Goal: Task Accomplishment & Management: Use online tool/utility

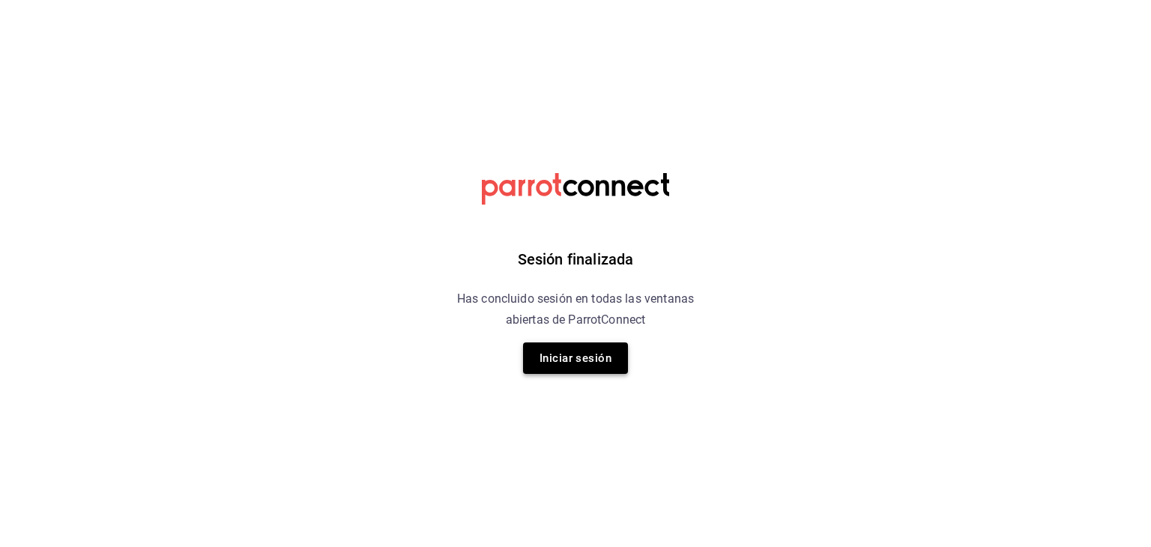
click at [567, 355] on button "Iniciar sesión" at bounding box center [575, 358] width 105 height 31
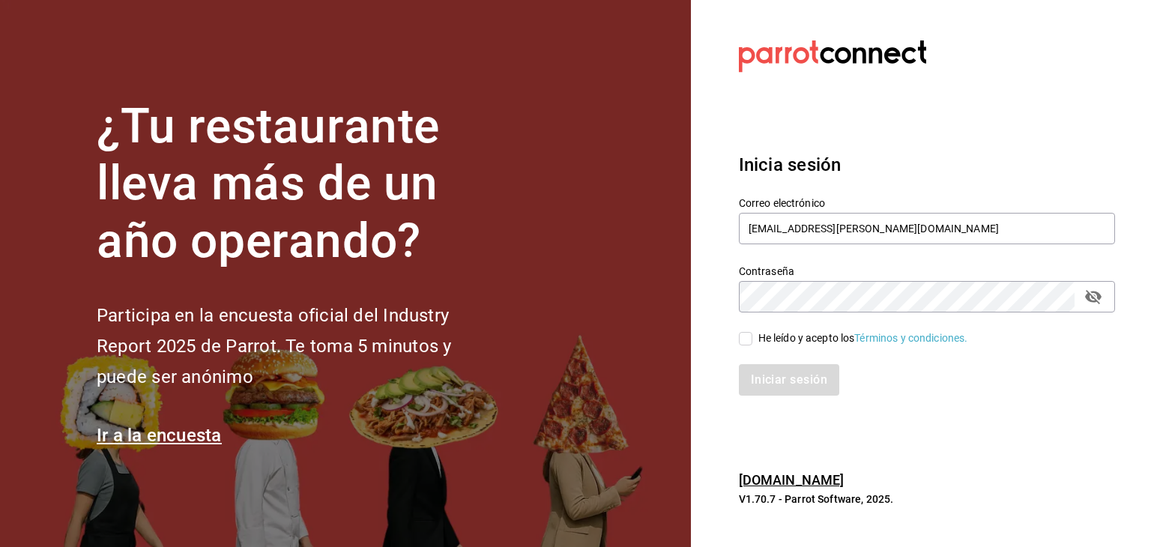
click at [754, 340] on span "He leído y acepto los Términos y condiciones." at bounding box center [861, 339] width 216 height 16
click at [753, 340] on input "He leído y acepto los Términos y condiciones." at bounding box center [745, 338] width 13 height 13
checkbox input "true"
click at [760, 372] on button "Iniciar sesión" at bounding box center [790, 379] width 102 height 31
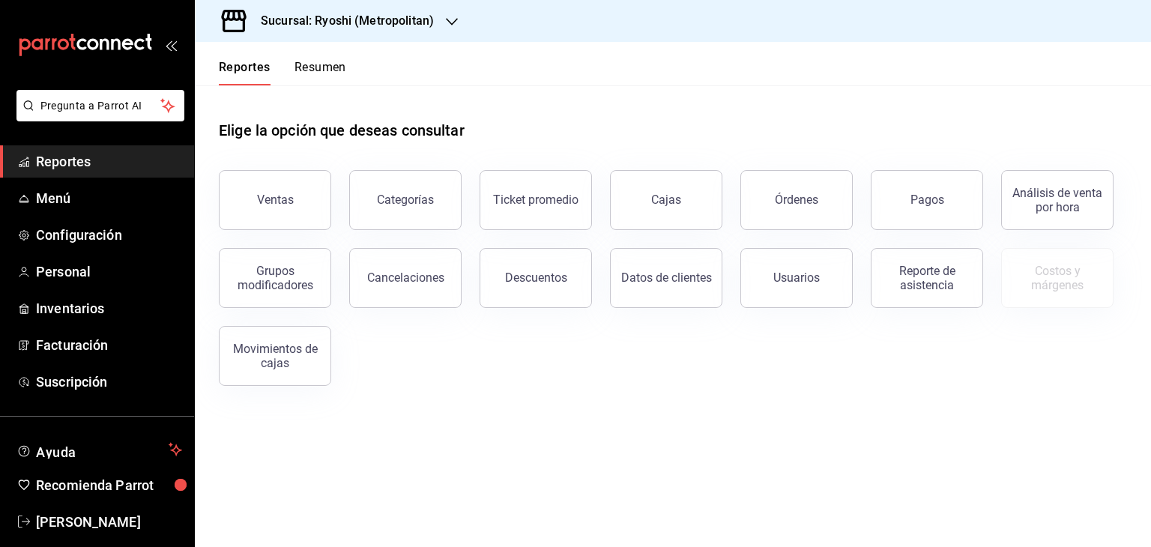
click at [428, 28] on h3 "Sucursal: Ryoshi (Metropolitan)" at bounding box center [341, 21] width 185 height 18
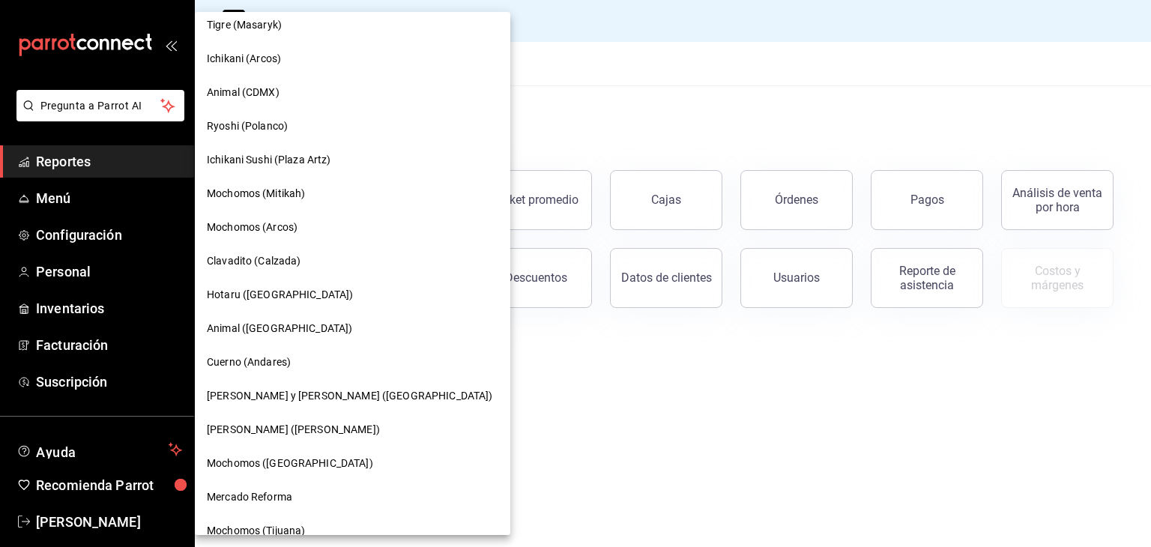
scroll to position [825, 0]
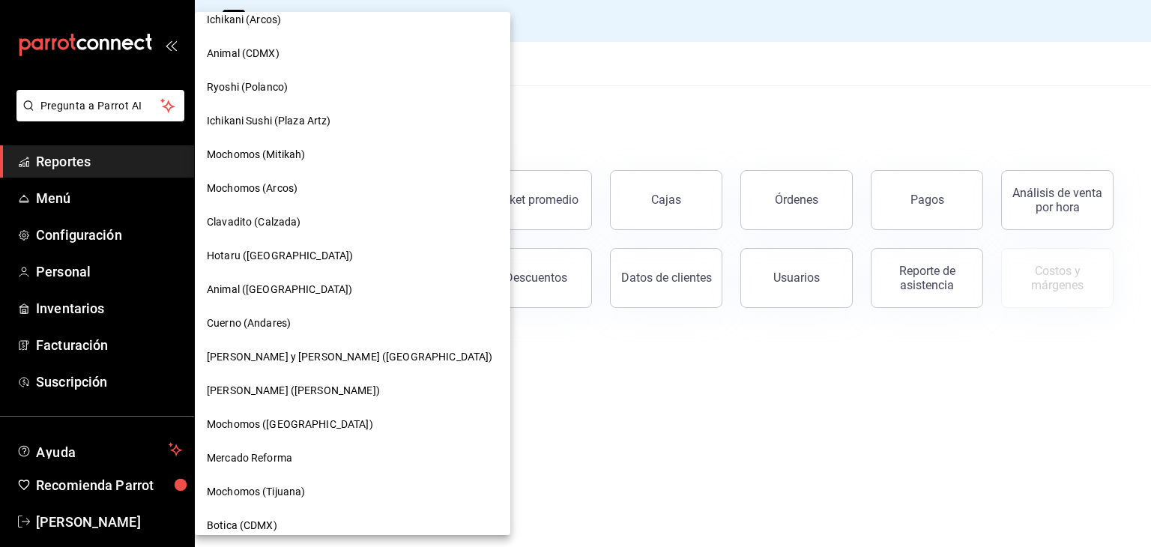
click at [328, 259] on div "Hotaru ([GEOGRAPHIC_DATA])" at bounding box center [353, 256] width 292 height 16
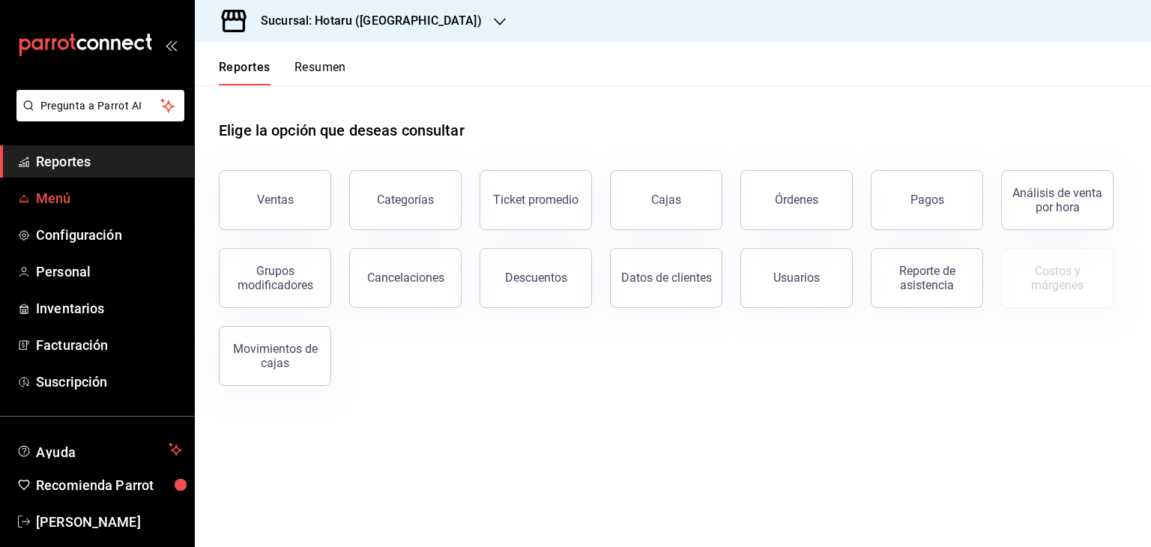
click at [123, 208] on span "Menú" at bounding box center [109, 198] width 146 height 20
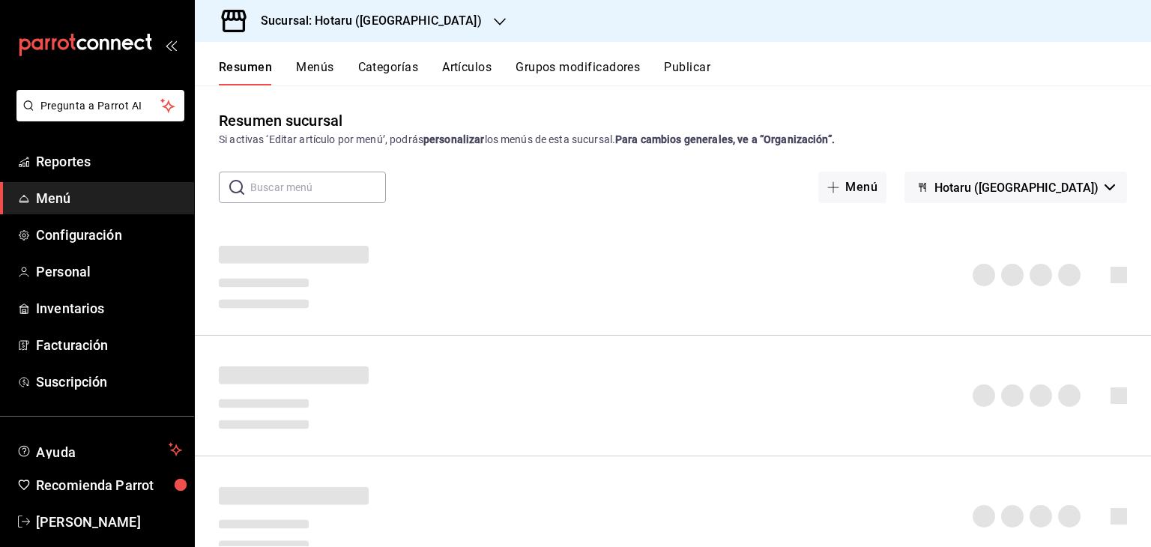
click at [474, 79] on button "Artículos" at bounding box center [466, 72] width 49 height 25
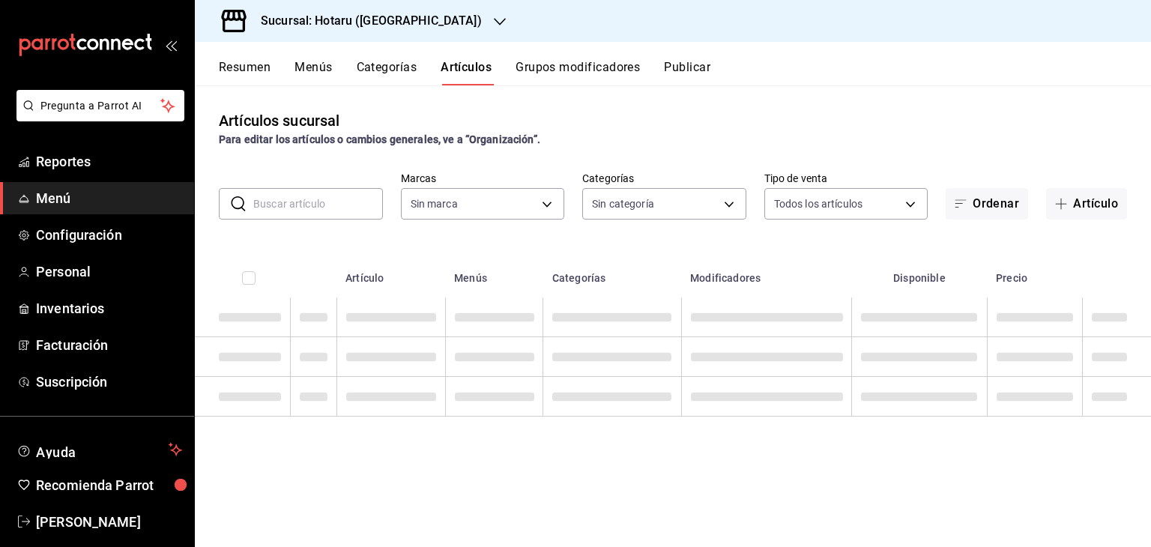
type input "28f2b94b-43d9-4456-ab58-be91b69769b2,f751b40b-1592-4fe9-b0c9-b3cde2f2f566"
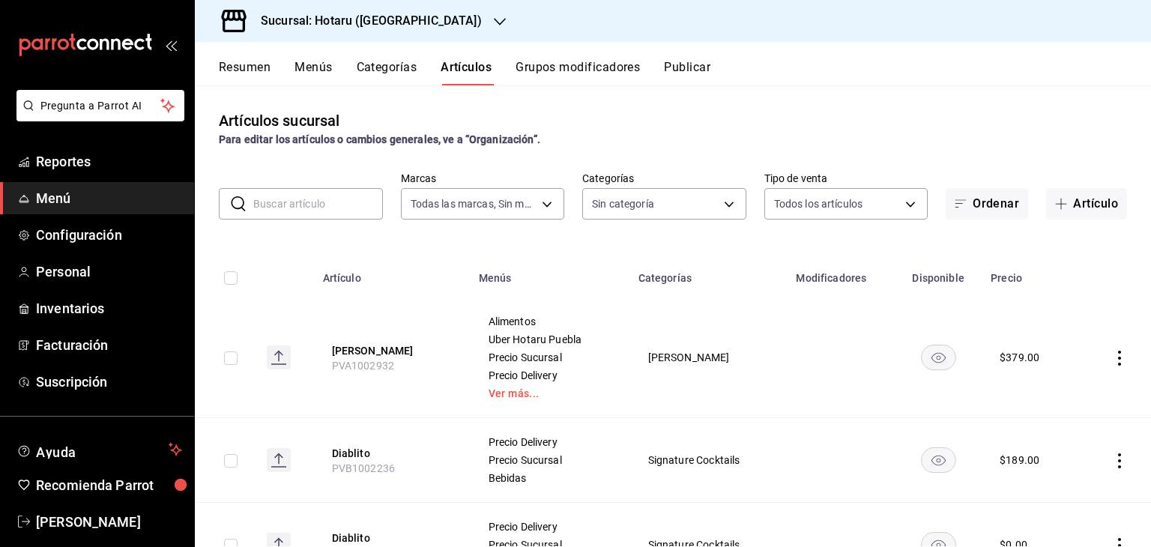
type input "a1d7044f-c2bf-44ab-9d14-b75c950c3c49,69e43b4a-7a81-4ca2-a2e1-b80ea3b28c9f,af9b6…"
click at [330, 214] on input "text" at bounding box center [318, 204] width 130 height 30
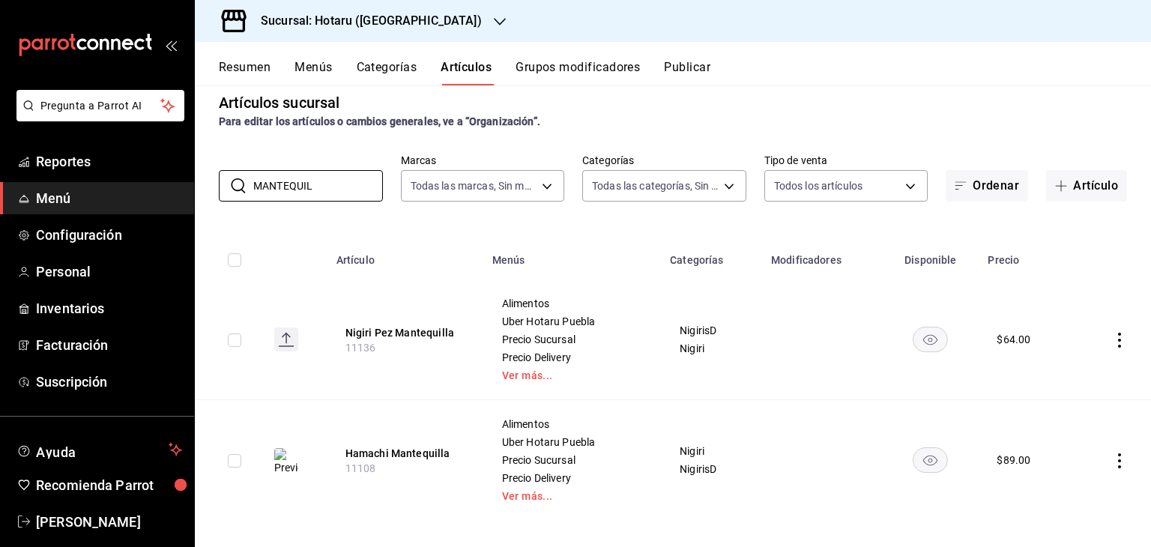
scroll to position [27, 0]
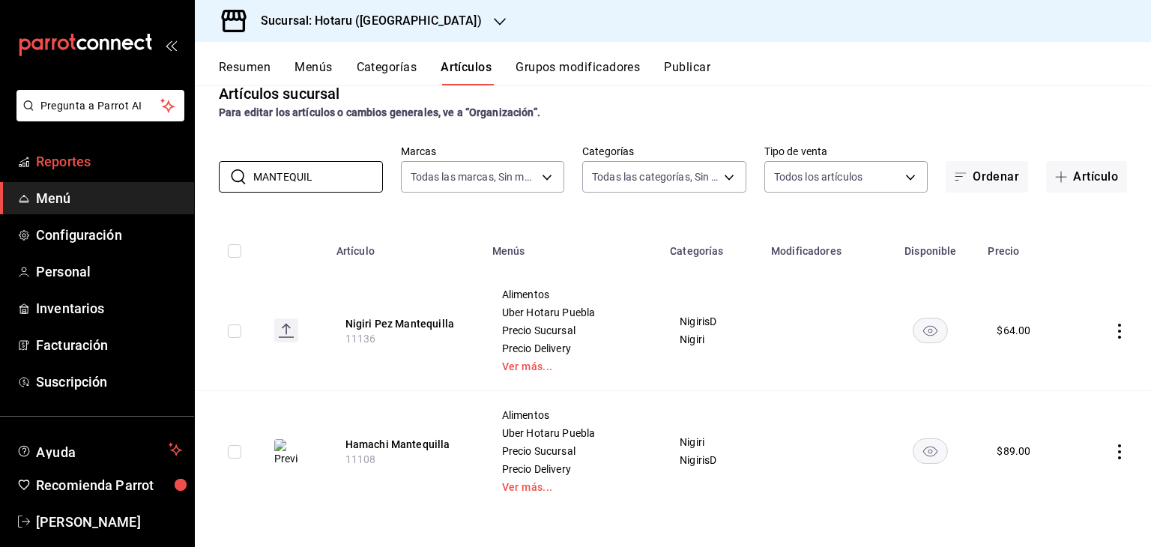
drag, startPoint x: 327, startPoint y: 176, endPoint x: 92, endPoint y: 175, distance: 234.6
click at [92, 175] on div "Pregunta a Parrot AI Reportes Menú Configuración Personal Inventarios Facturaci…" at bounding box center [575, 273] width 1151 height 547
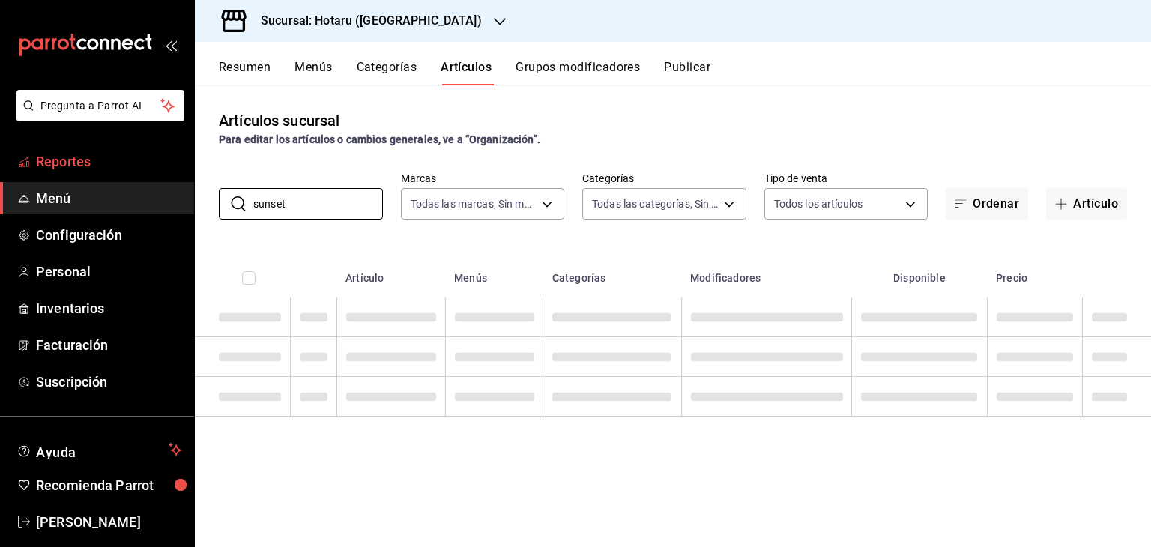
scroll to position [0, 0]
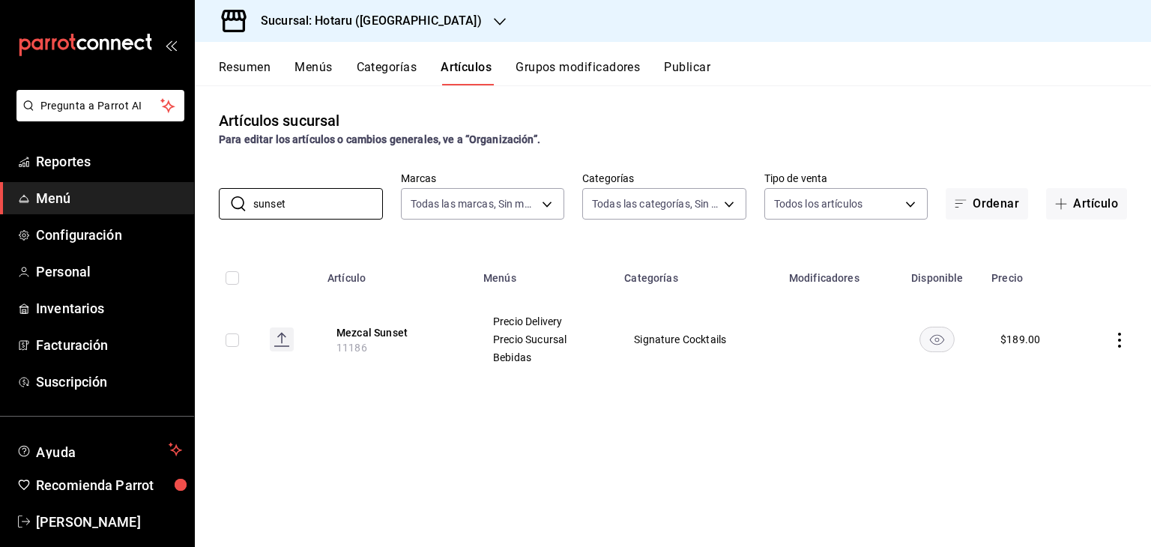
type input "sunset"
click at [504, 271] on th "Menús" at bounding box center [544, 274] width 141 height 48
click at [1096, 211] on button "Artículo" at bounding box center [1086, 203] width 81 height 31
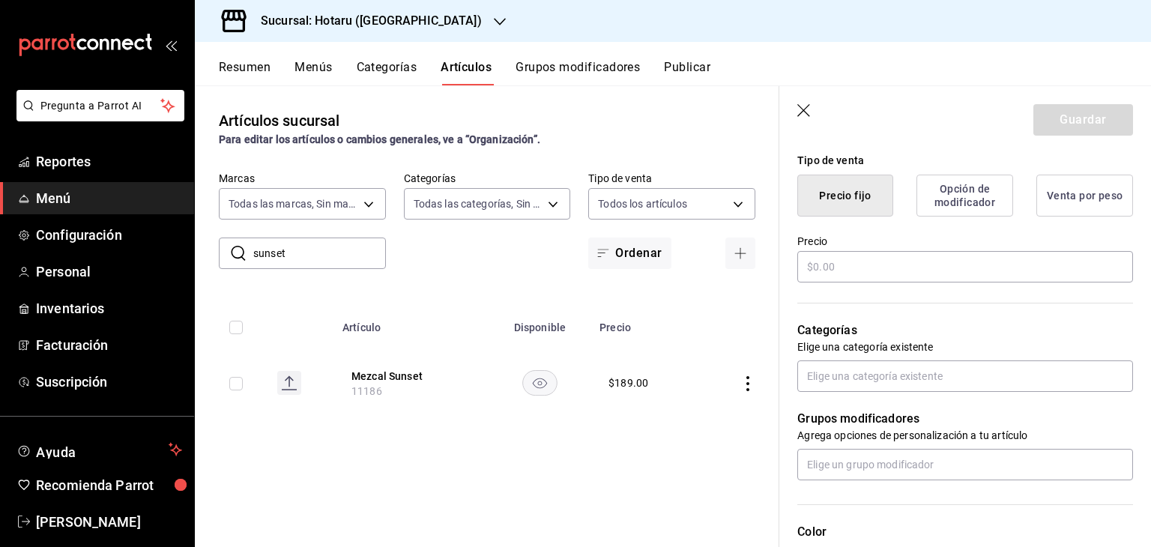
scroll to position [375, 0]
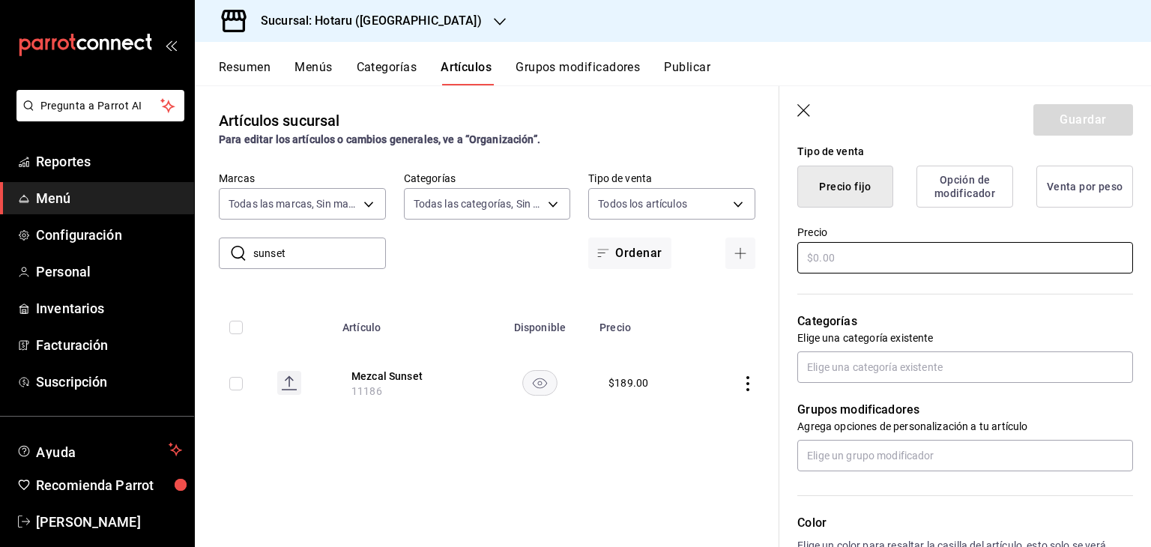
type input "Sunset Roll"
click at [885, 259] on input "text" at bounding box center [966, 257] width 336 height 31
type input "$319.00"
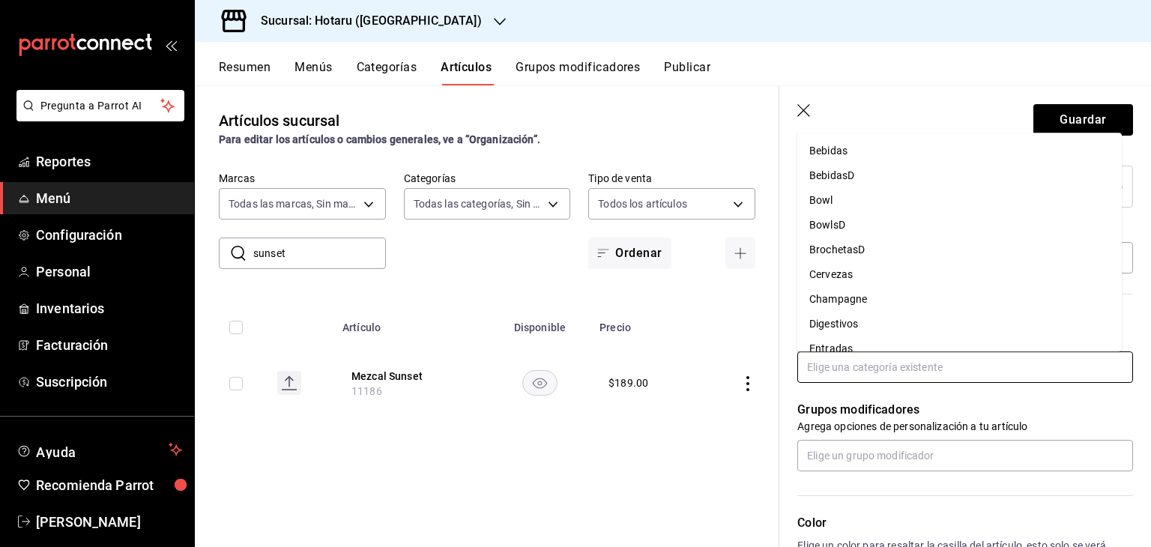
click at [947, 355] on input "text" at bounding box center [966, 367] width 336 height 31
type input "mak"
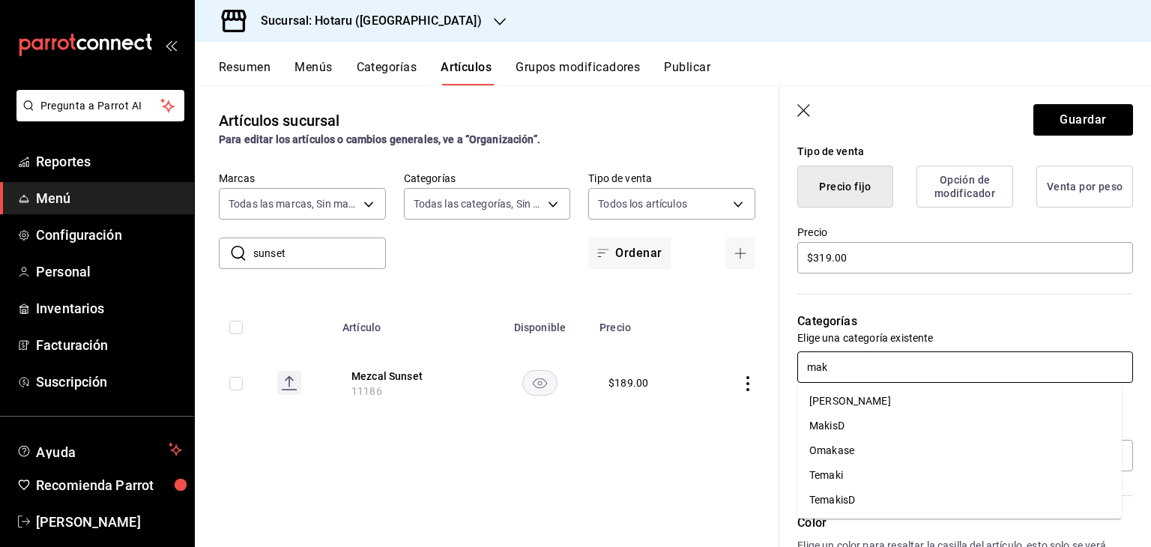
click at [963, 393] on li "[PERSON_NAME]" at bounding box center [960, 401] width 325 height 25
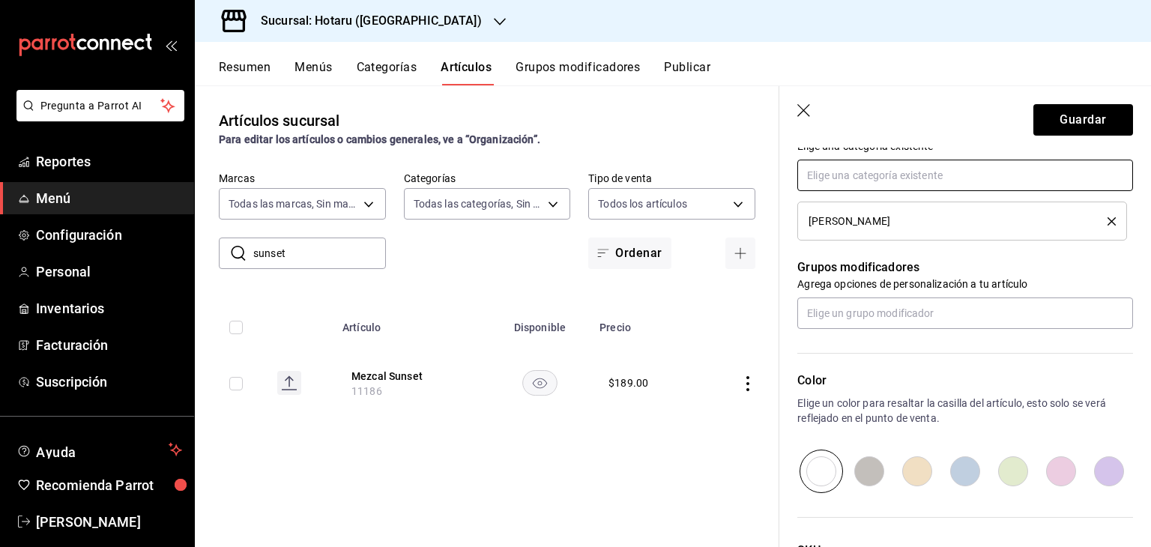
scroll to position [700, 0]
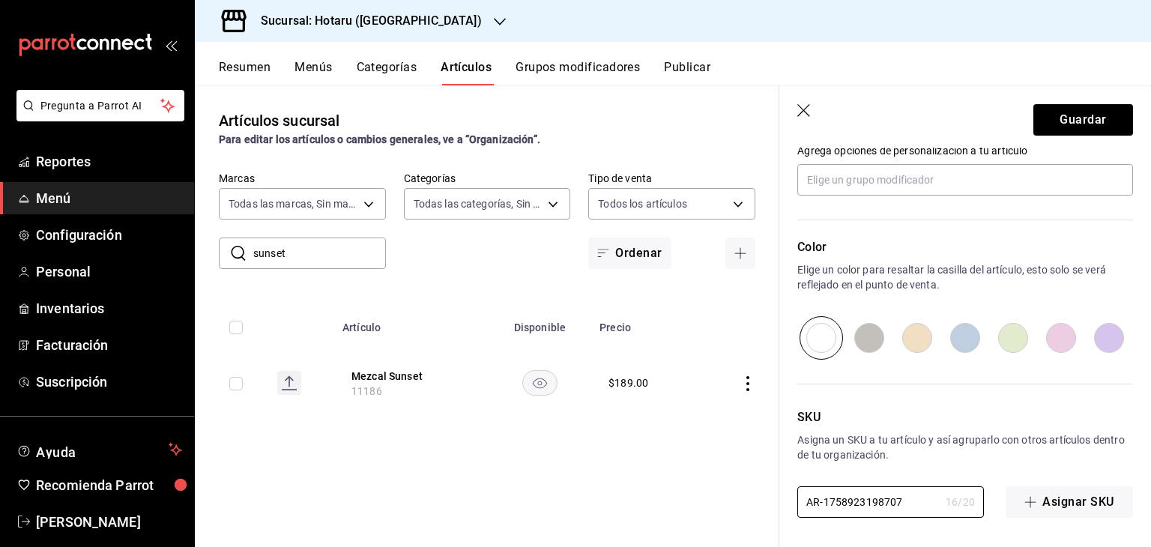
drag, startPoint x: 902, startPoint y: 501, endPoint x: 825, endPoint y: 418, distance: 114.0
click at [714, 482] on main "Artículos sucursal Para editar los artículos o cambios generales, ve a “Organiz…" at bounding box center [673, 316] width 956 height 462
paste input "PVA1001351"
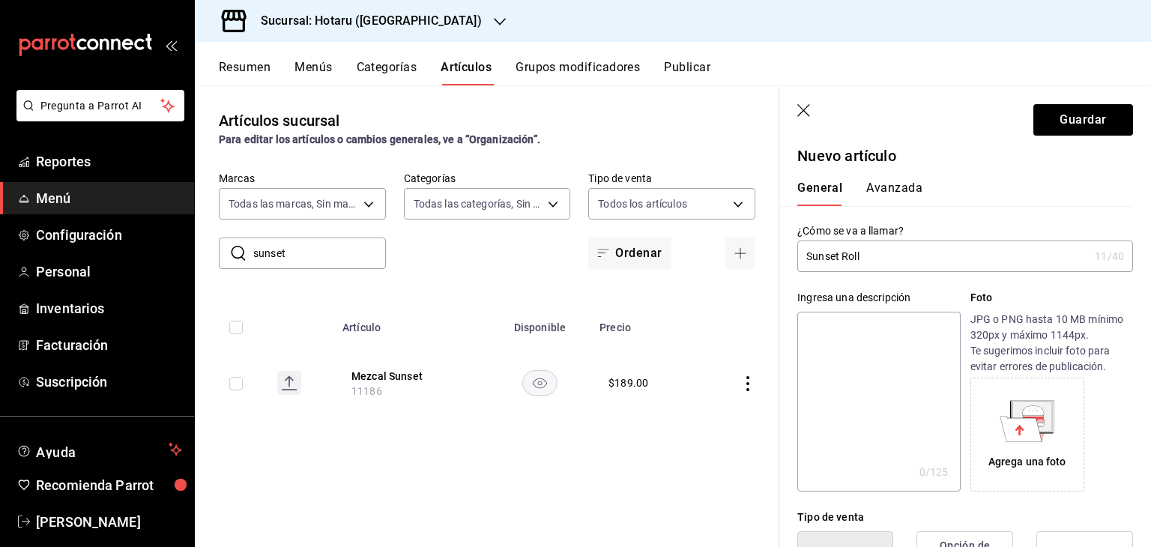
scroll to position [0, 0]
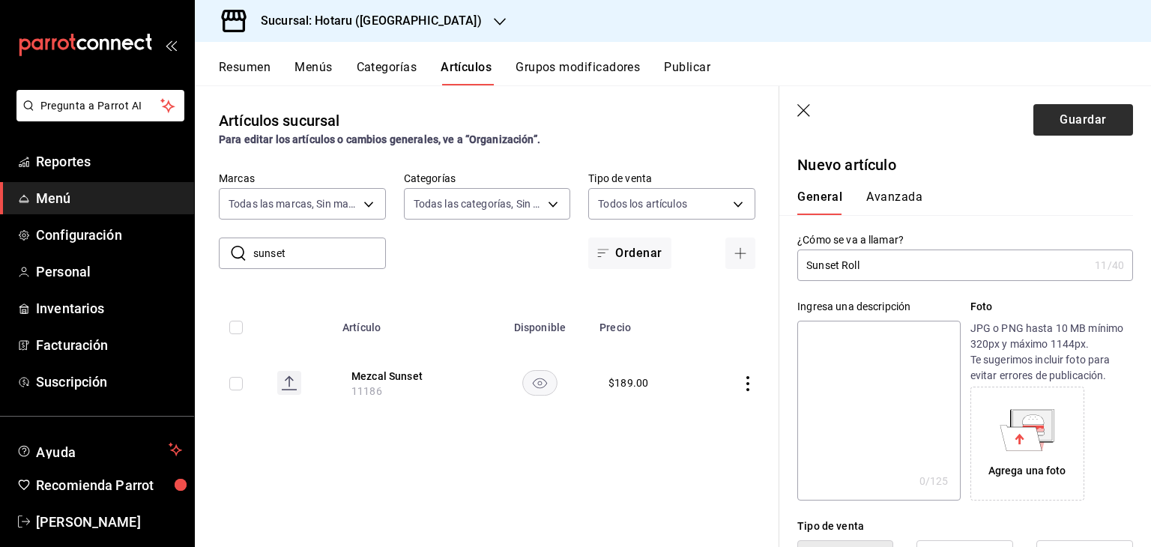
type input "PVA1001351"
click at [1071, 130] on button "Guardar" at bounding box center [1084, 119] width 100 height 31
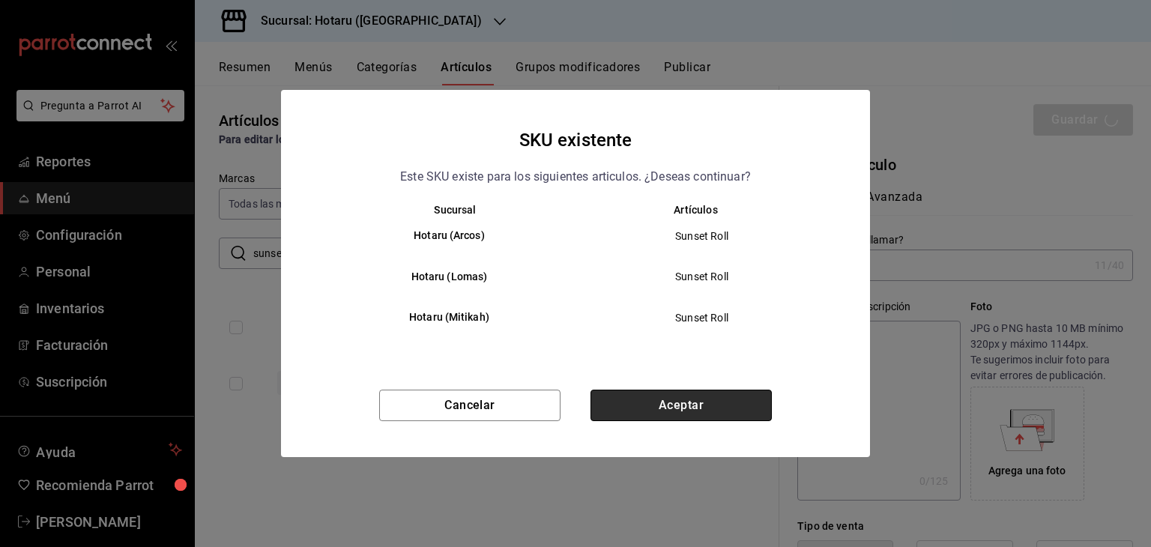
click at [660, 403] on button "Aceptar" at bounding box center [681, 405] width 181 height 31
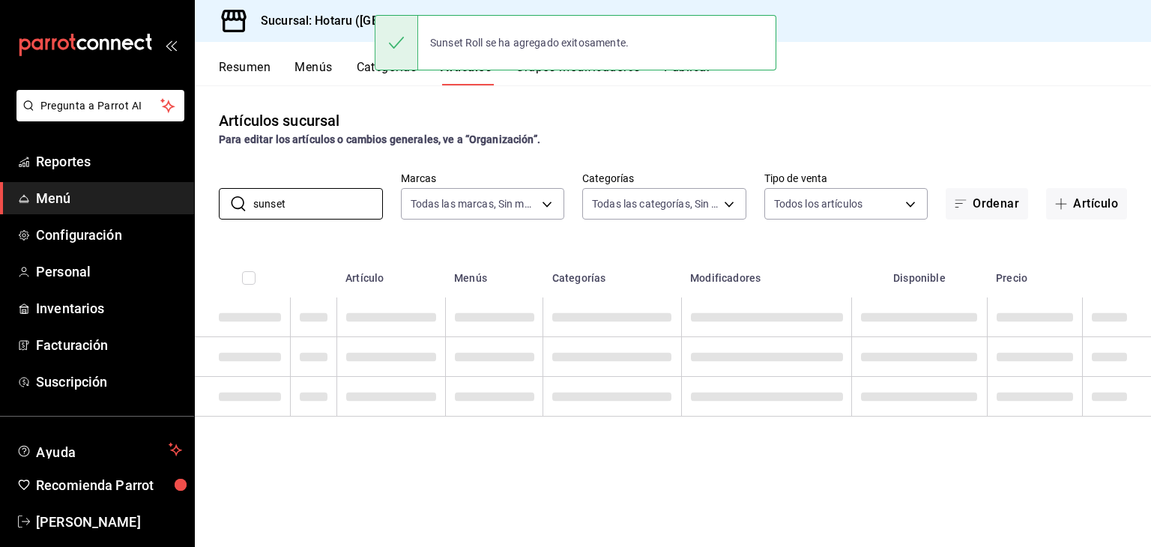
drag, startPoint x: 315, startPoint y: 206, endPoint x: 166, endPoint y: 202, distance: 149.2
click at [166, 203] on div "Pregunta a Parrot AI Reportes Menú Configuración Personal Inventarios Facturaci…" at bounding box center [575, 273] width 1151 height 547
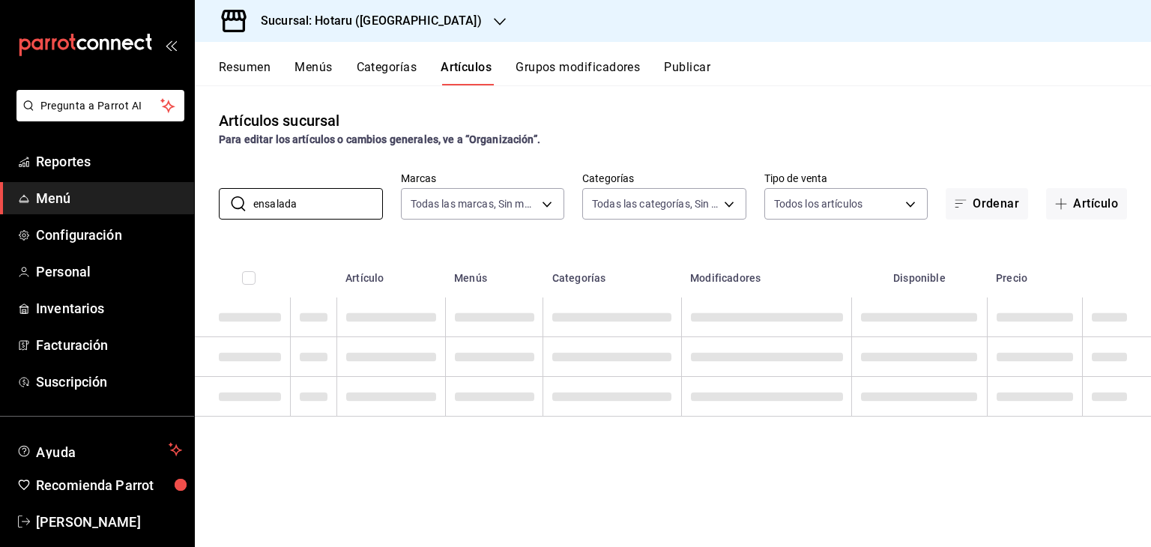
click at [672, 145] on div "Para editar los artículos o cambios generales, ve a “Organización”." at bounding box center [673, 140] width 908 height 16
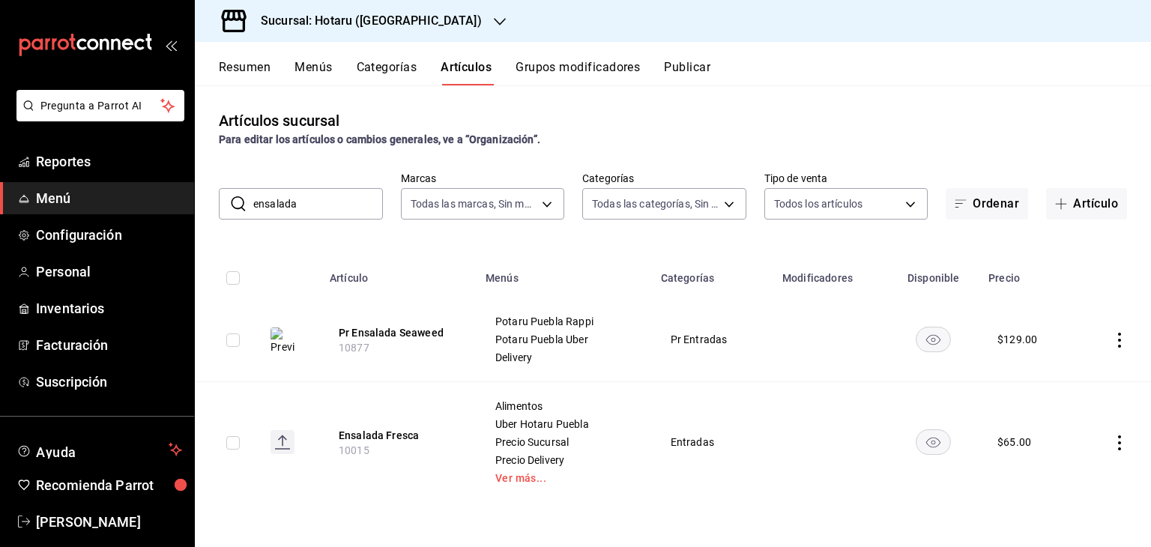
drag, startPoint x: 139, startPoint y: 202, endPoint x: 28, endPoint y: 209, distance: 111.2
click at [28, 209] on div "Pregunta a Parrot AI Reportes Menú Configuración Personal Inventarios Facturaci…" at bounding box center [575, 273] width 1151 height 547
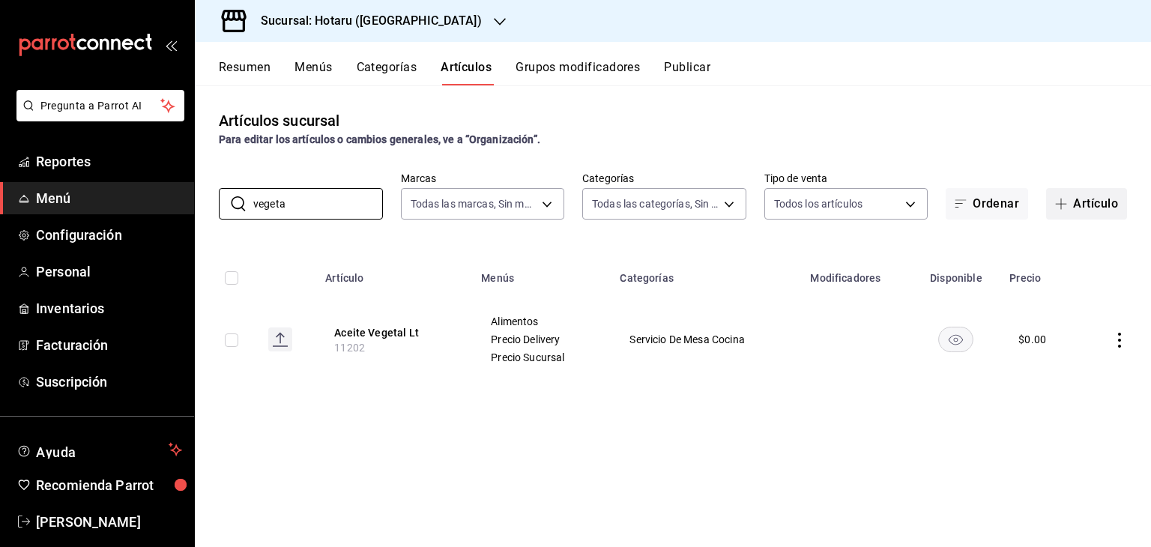
type input "vegeta"
click at [1066, 206] on icon "button" at bounding box center [1061, 204] width 12 height 12
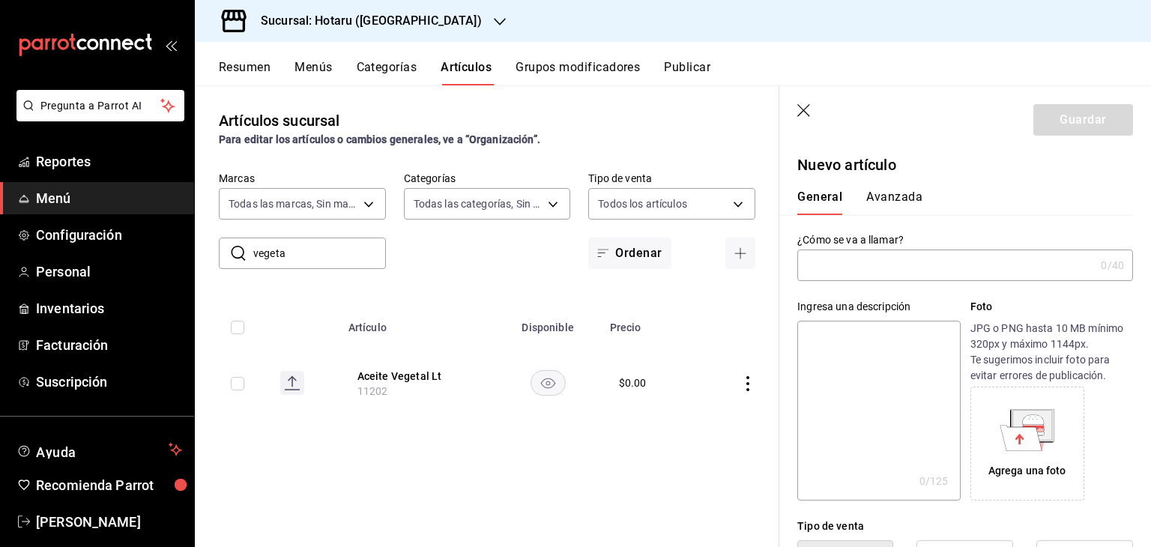
type input "AR-1758923260864"
type input "B"
type input "Vegetariano Bowl"
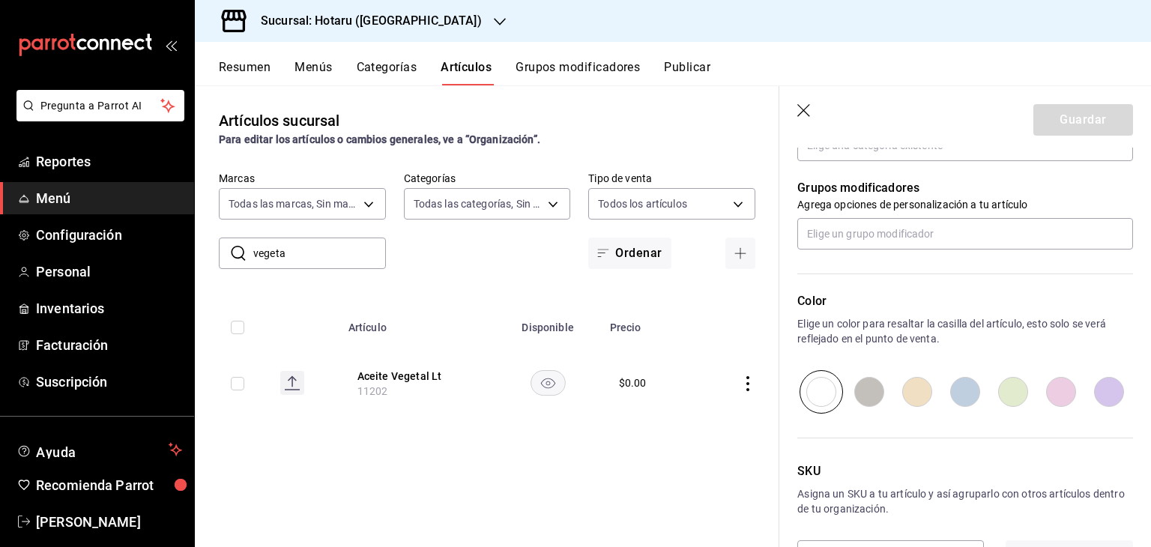
scroll to position [651, 0]
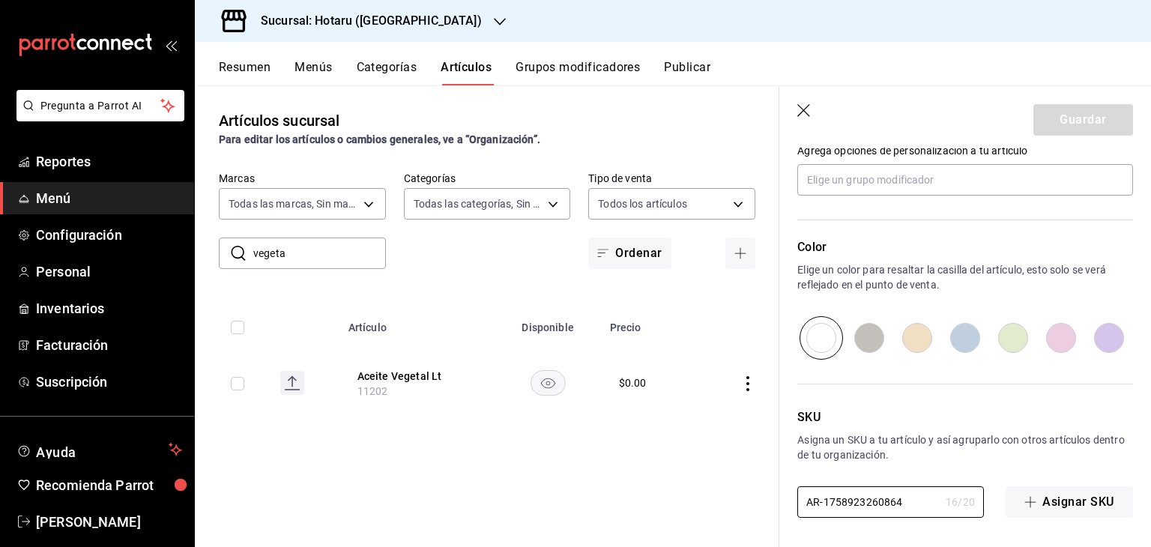
drag, startPoint x: 903, startPoint y: 498, endPoint x: 670, endPoint y: 493, distance: 233.2
click at [670, 493] on main "Artículos sucursal Para editar los artículos o cambios generales, ve a “Organiz…" at bounding box center [673, 316] width 956 height 462
paste input "PVA1002921"
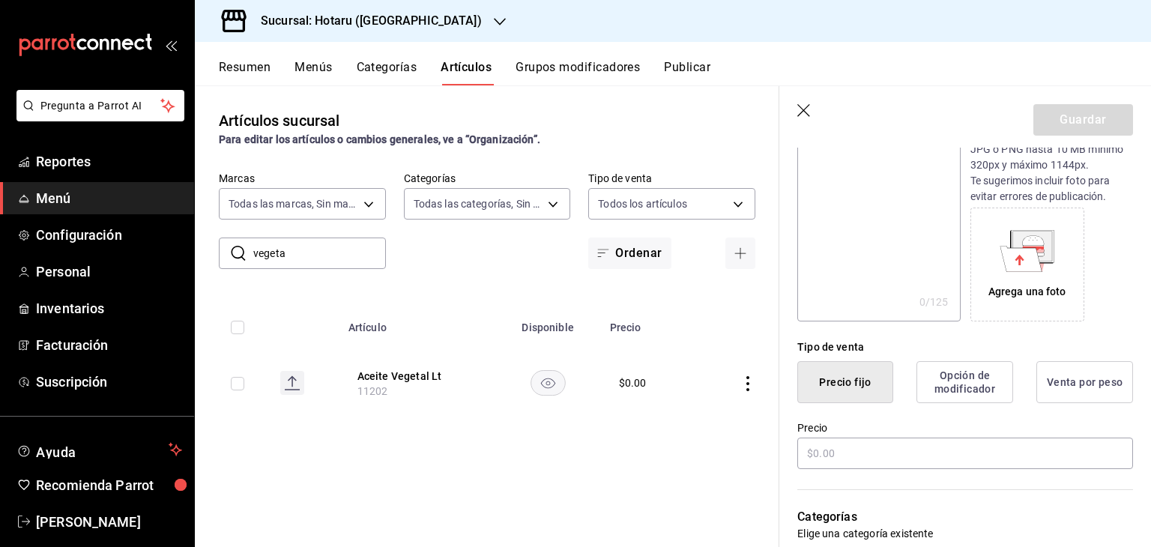
scroll to position [375, 0]
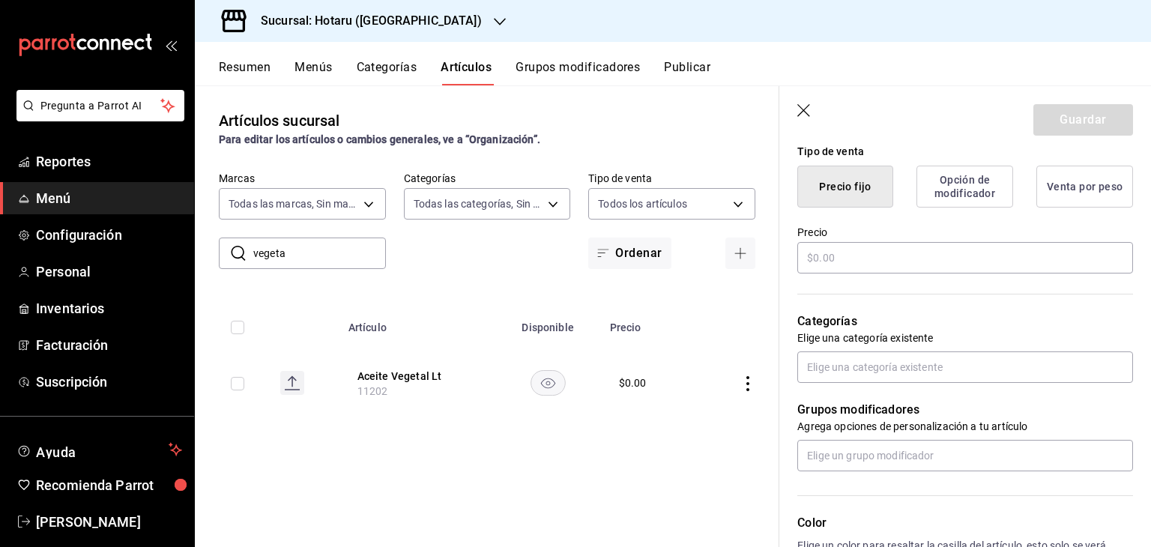
type input "PVA1002921"
click at [911, 267] on input "text" at bounding box center [966, 257] width 336 height 31
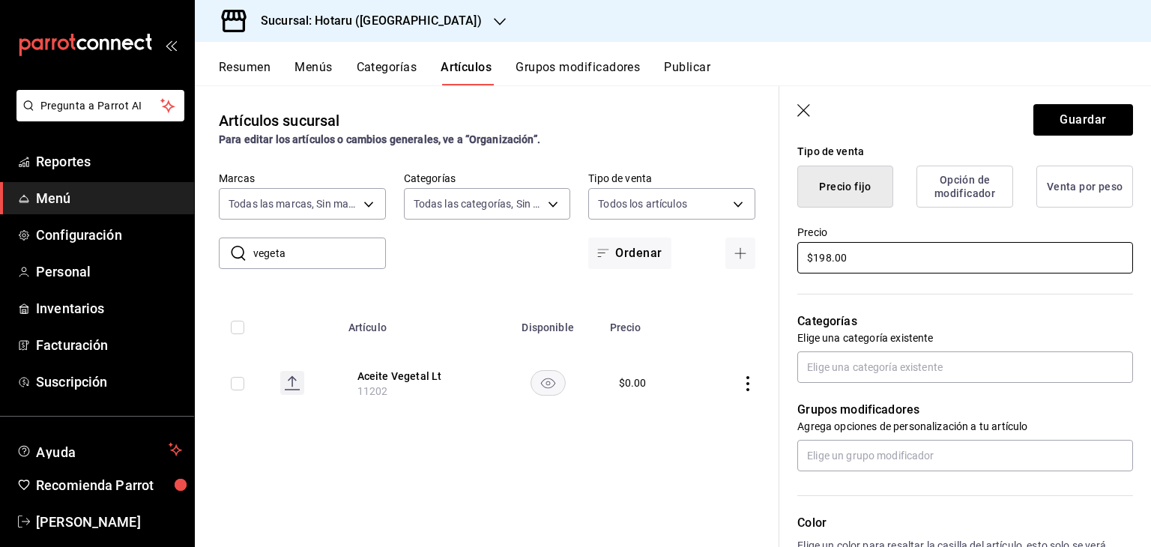
type input "$198.00"
type input "bo"
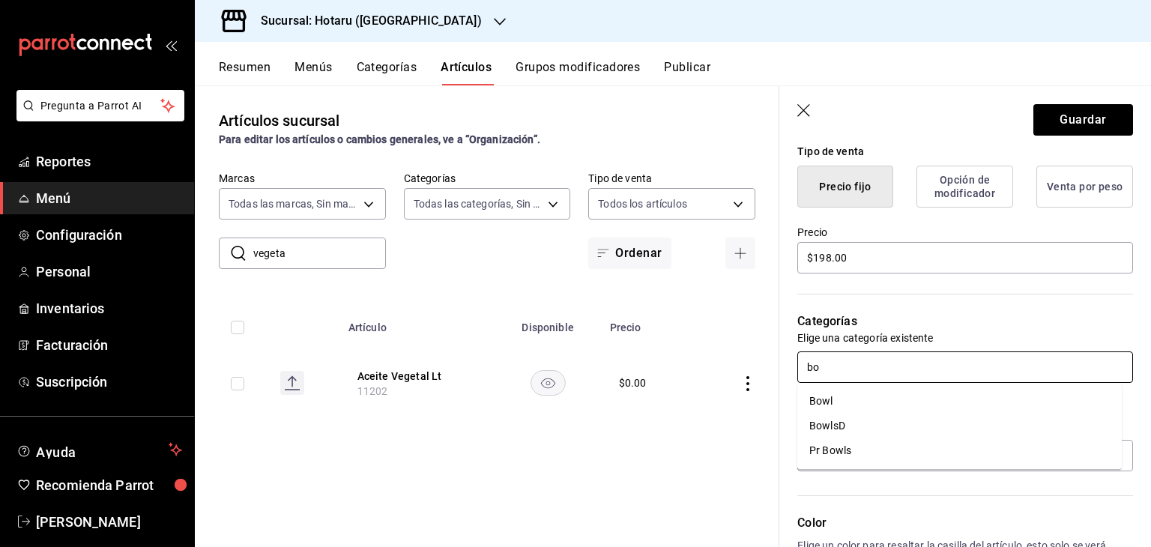
click at [899, 398] on li "Bowl" at bounding box center [960, 401] width 325 height 25
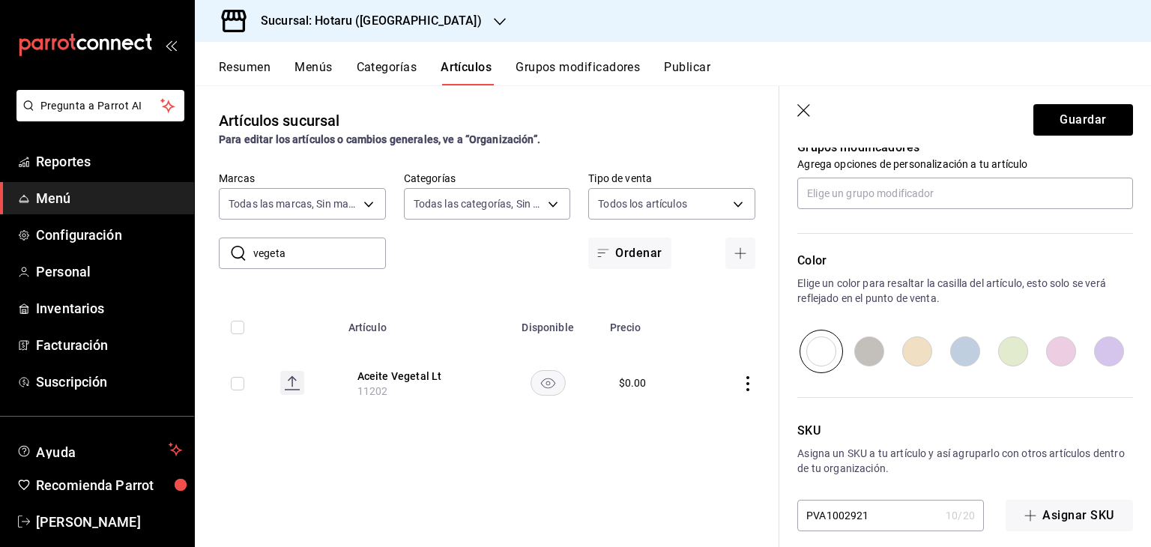
scroll to position [700, 0]
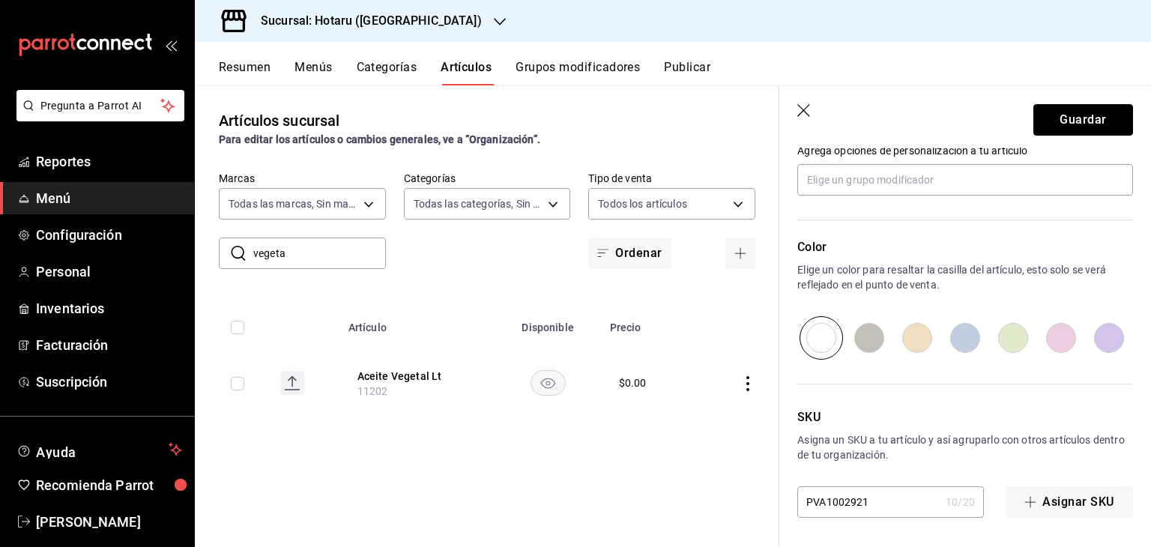
click at [1072, 112] on button "Guardar" at bounding box center [1084, 119] width 100 height 31
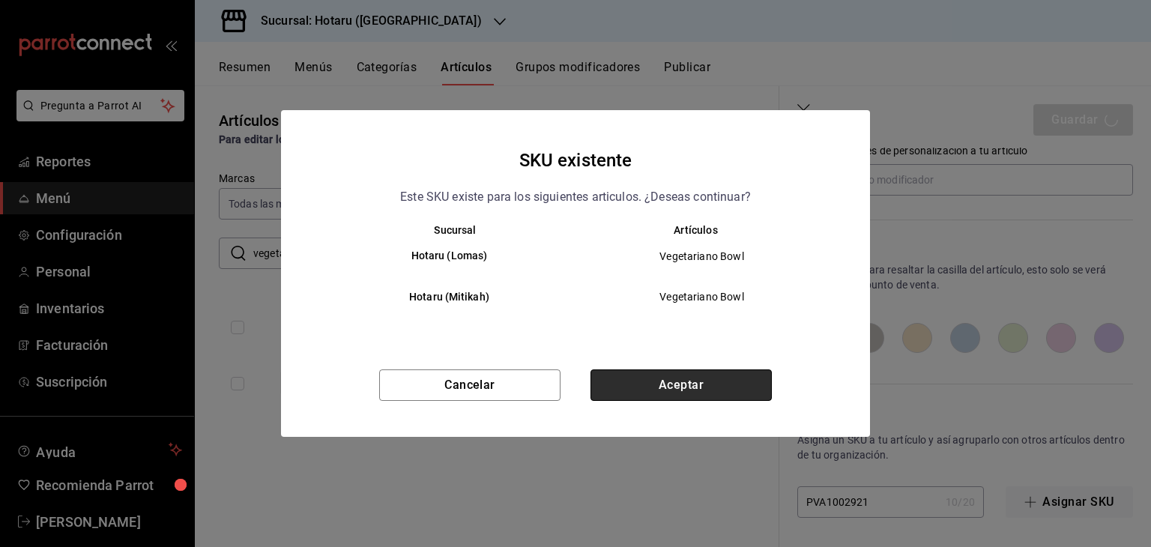
click at [701, 388] on button "Aceptar" at bounding box center [681, 385] width 181 height 31
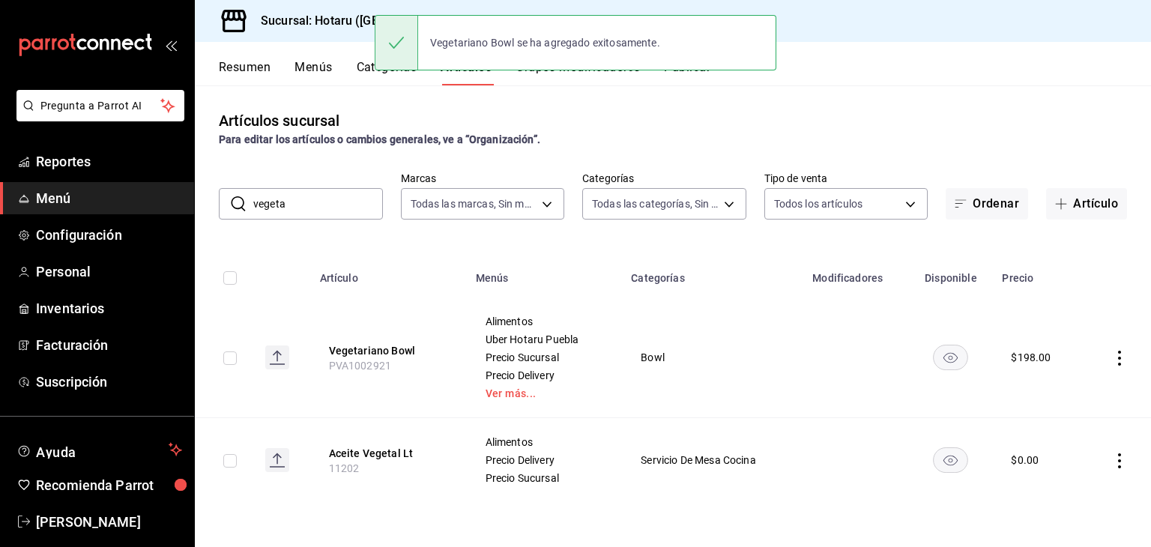
click at [1067, 205] on span "button" at bounding box center [1064, 204] width 18 height 12
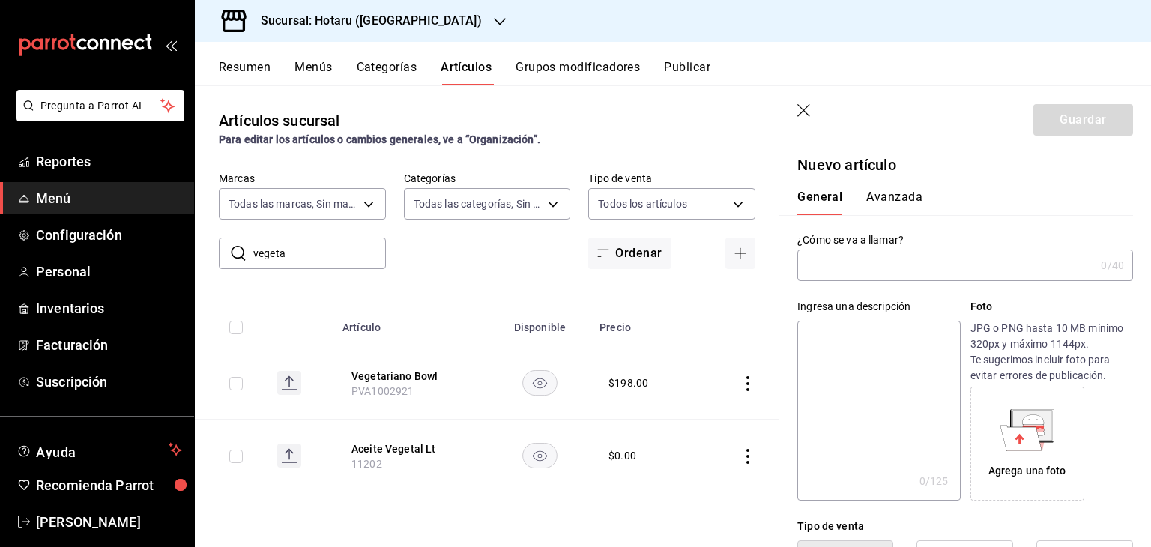
click at [812, 112] on header "Guardar" at bounding box center [966, 116] width 372 height 61
click at [812, 112] on icon "button" at bounding box center [805, 111] width 15 height 15
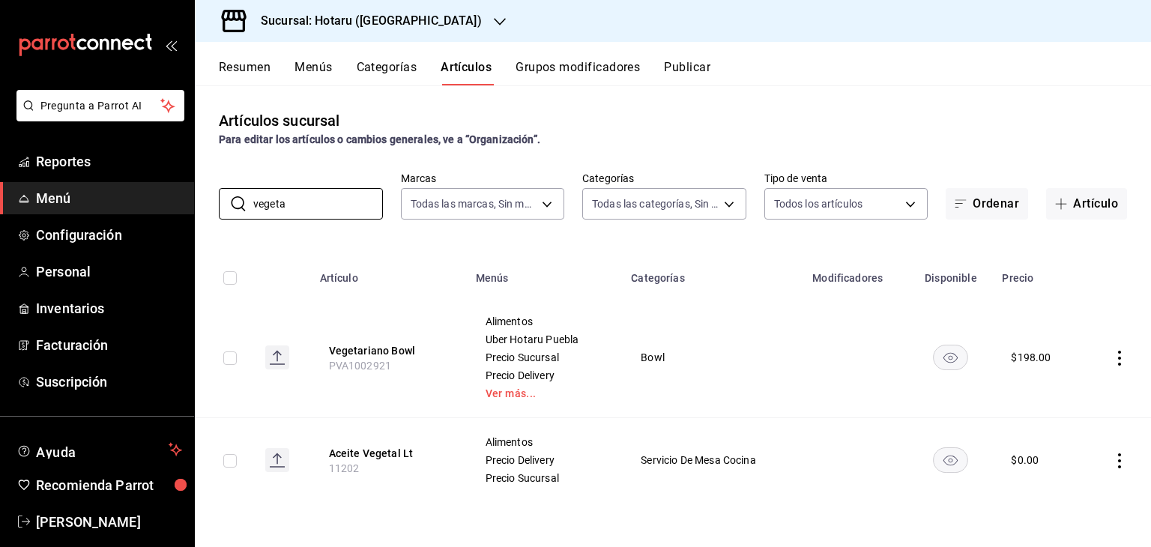
click at [168, 208] on div "Pregunta a Parrot AI Reportes Menú Configuración Personal Inventarios Facturaci…" at bounding box center [575, 273] width 1151 height 547
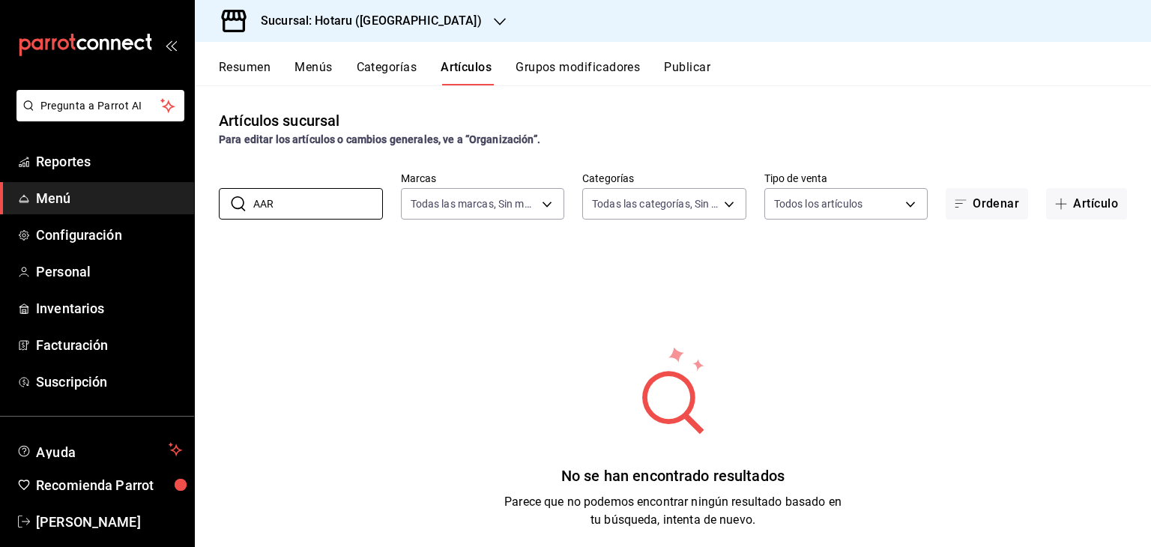
drag, startPoint x: 268, startPoint y: 205, endPoint x: 191, endPoint y: 205, distance: 76.5
click at [191, 205] on div "Pregunta a Parrot AI Reportes Menú Configuración Personal Inventarios Facturaci…" at bounding box center [575, 273] width 1151 height 547
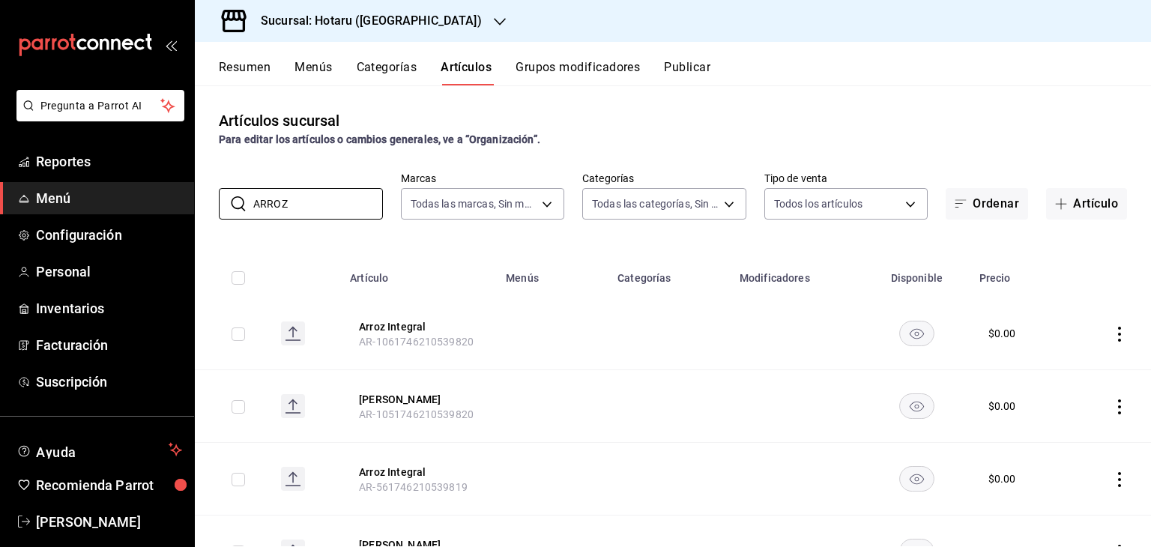
drag, startPoint x: 322, startPoint y: 207, endPoint x: 66, endPoint y: 208, distance: 256.4
click at [69, 211] on div "Pregunta a Parrot AI Reportes Menú Configuración Personal Inventarios Facturaci…" at bounding box center [575, 273] width 1151 height 547
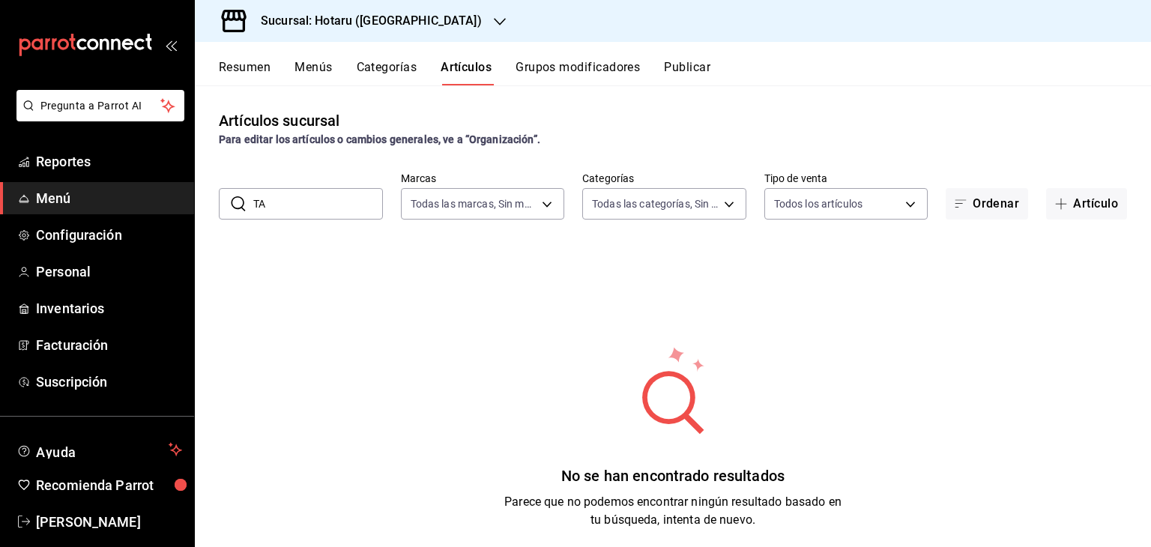
type input "T"
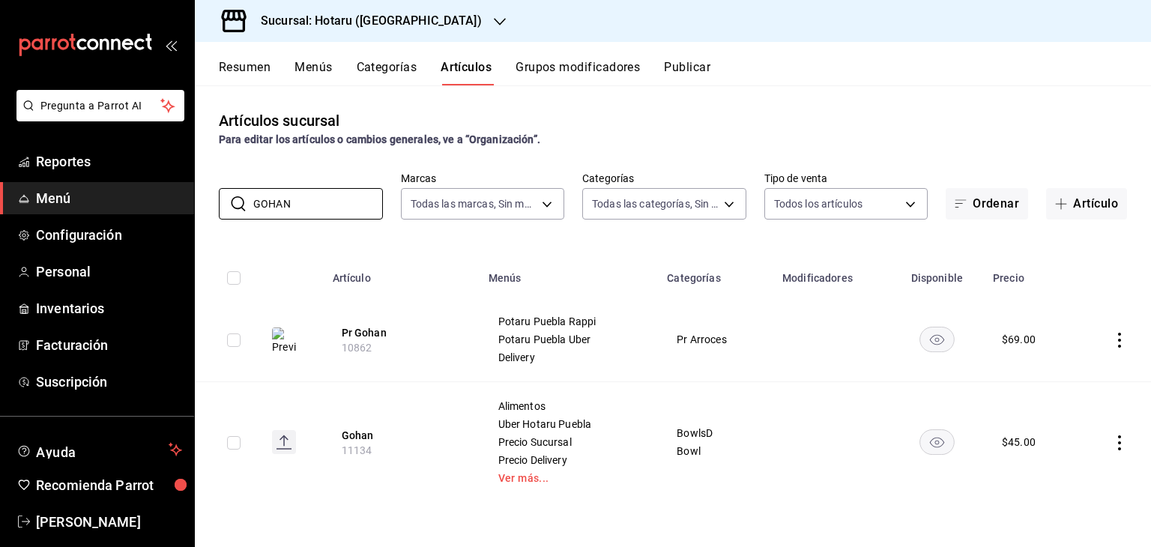
type input "GOHAN"
drag, startPoint x: 340, startPoint y: 195, endPoint x: 167, endPoint y: 175, distance: 173.6
click at [151, 185] on div "Pregunta a Parrot AI Reportes Menú Configuración Personal Inventarios Facturaci…" at bounding box center [575, 273] width 1151 height 547
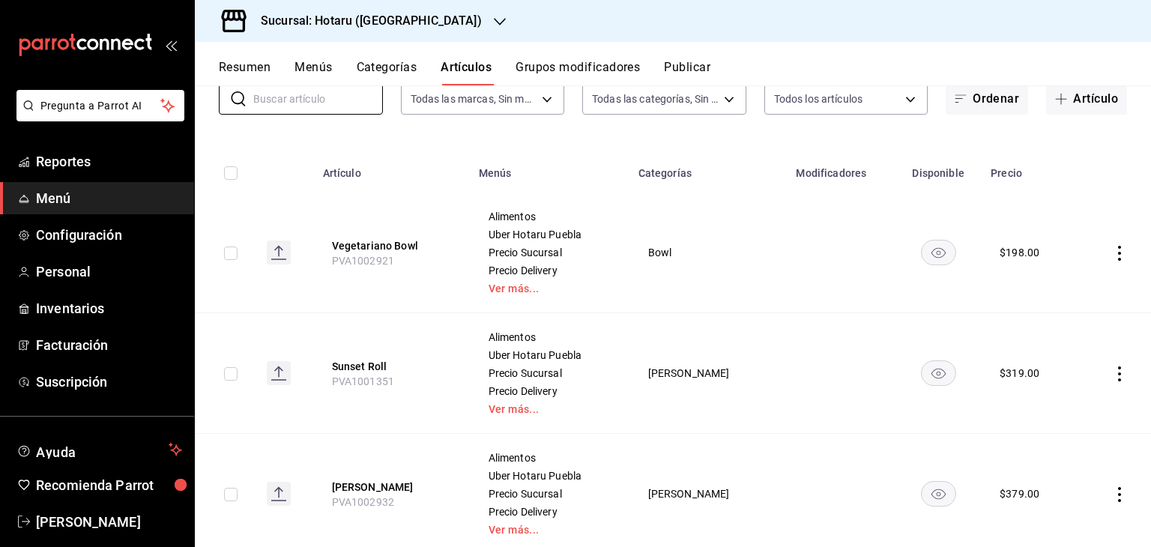
scroll to position [150, 0]
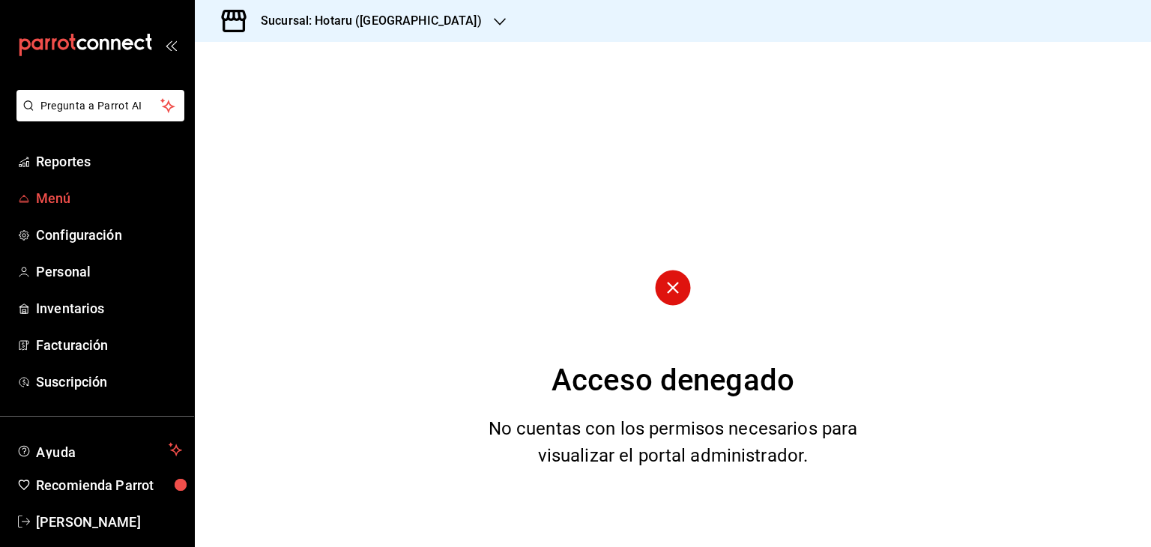
click at [25, 196] on icon "mailbox folders" at bounding box center [24, 198] width 8 height 4
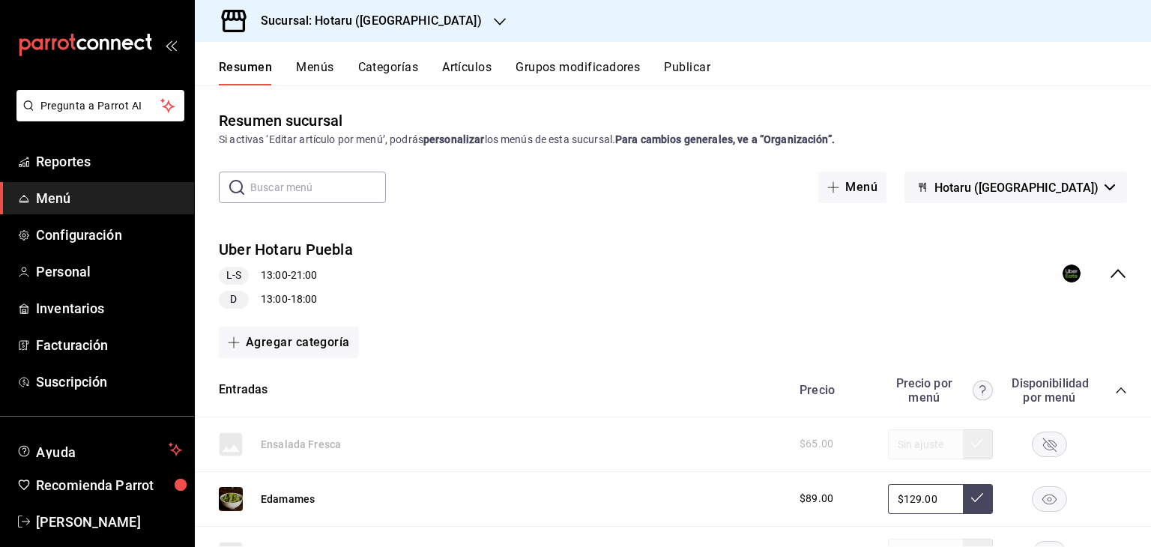
click at [328, 66] on button "Menús" at bounding box center [314, 72] width 37 height 25
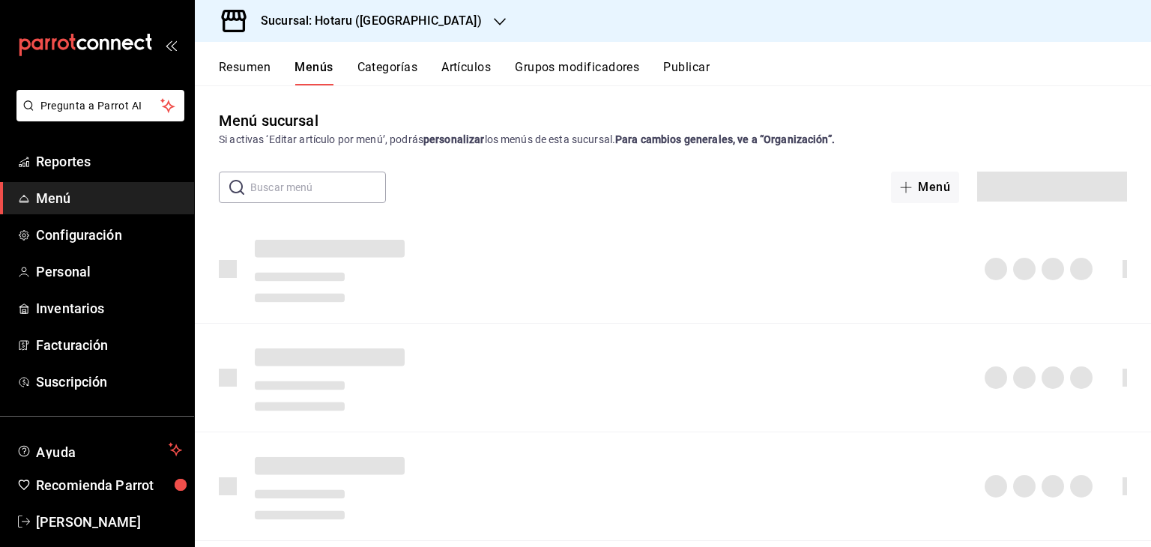
click at [474, 64] on button "Artículos" at bounding box center [466, 72] width 49 height 25
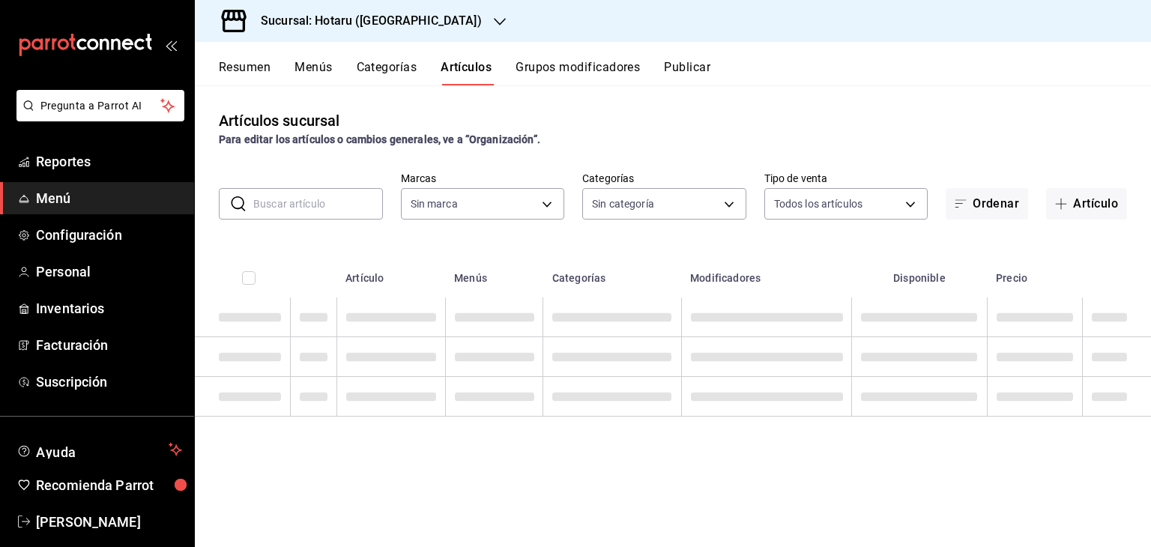
type input "28f2b94b-43d9-4456-ab58-be91b69769b2,f751b40b-1592-4fe9-b0c9-b3cde2f2f566"
type input "a1d7044f-c2bf-44ab-9d14-b75c950c3c49,69e43b4a-7a81-4ca2-a2e1-b80ea3b28c9f,af9b6…"
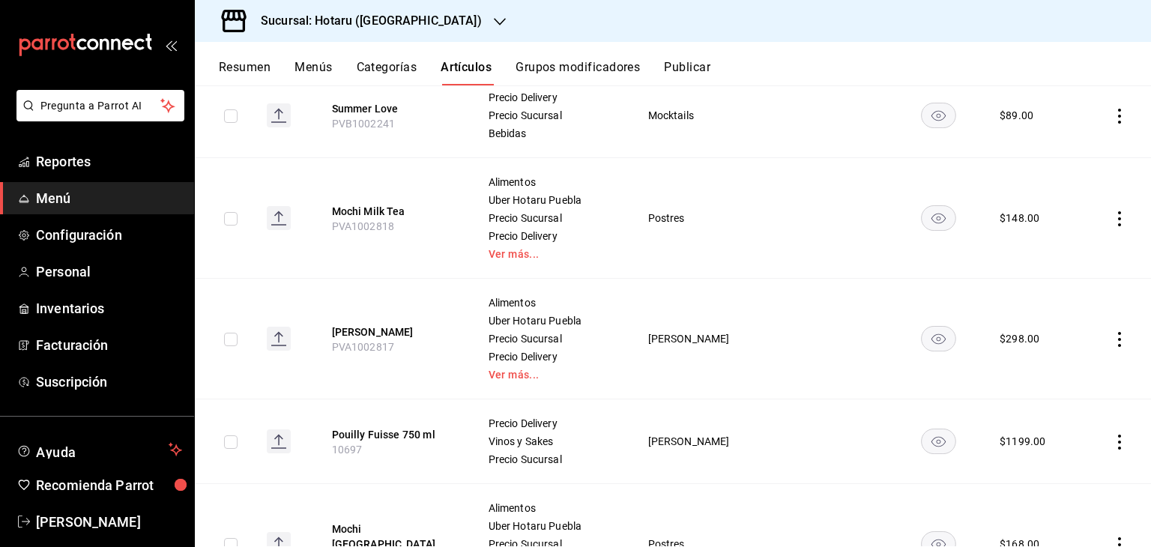
scroll to position [750, 0]
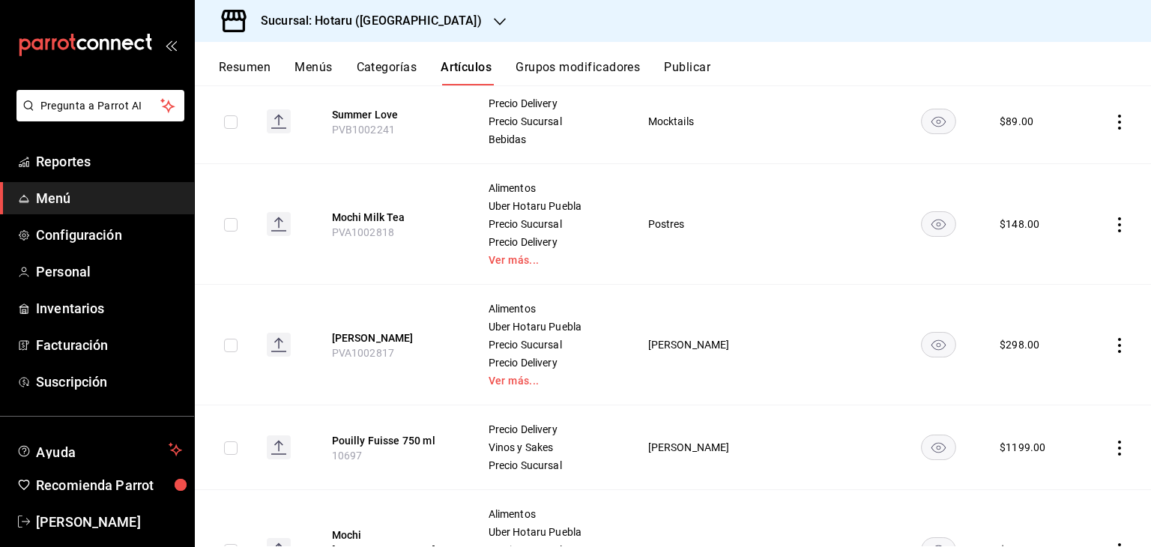
click at [388, 233] on span "PVA1002818" at bounding box center [363, 232] width 63 height 12
copy span "PVA1002818"
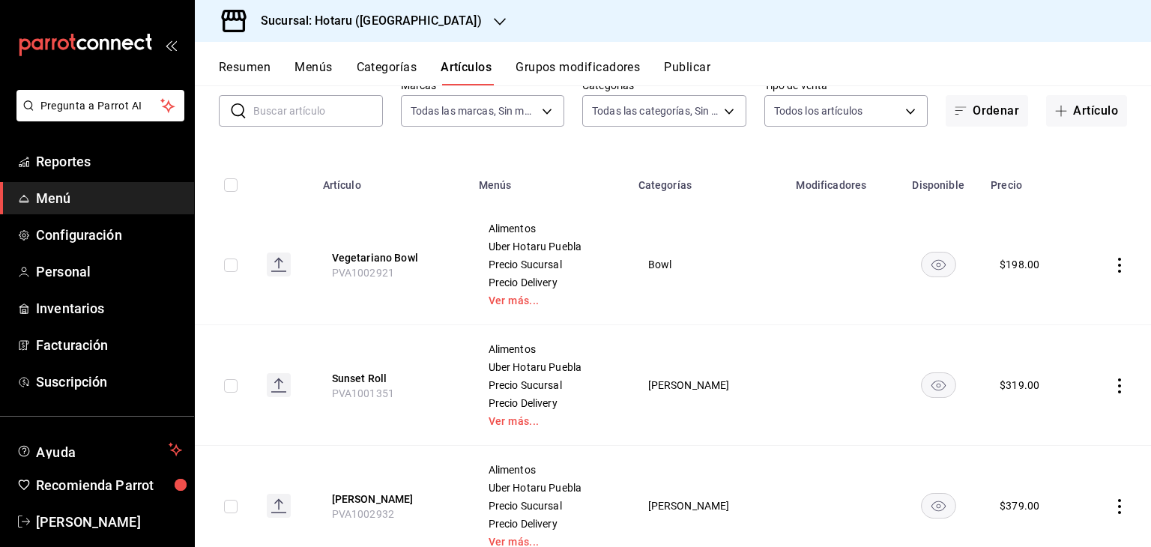
scroll to position [0, 0]
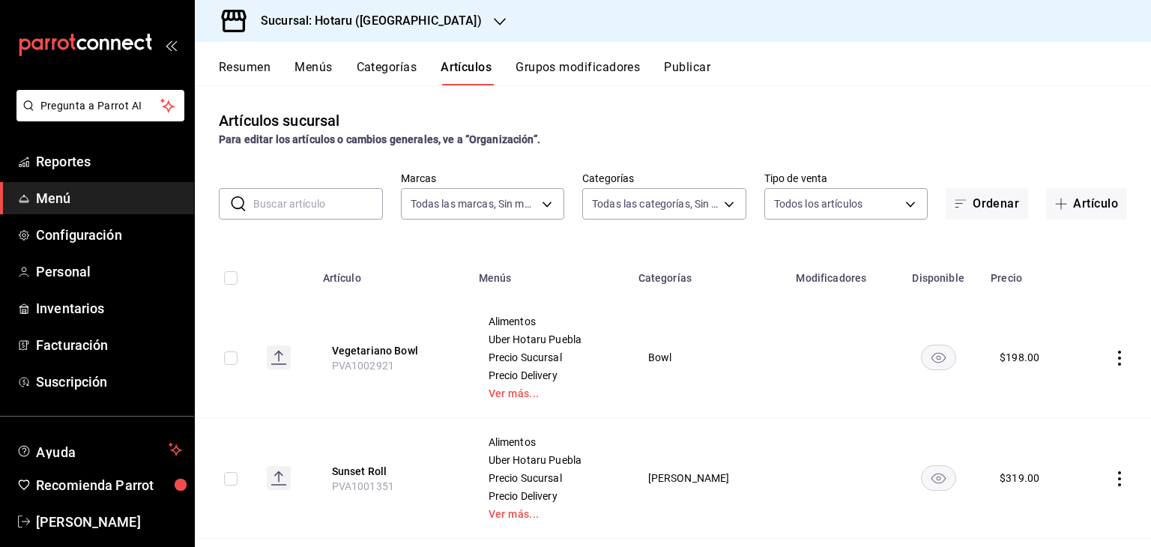
click at [408, 28] on div "Sucursal: Hotaru ([GEOGRAPHIC_DATA])" at bounding box center [359, 21] width 305 height 42
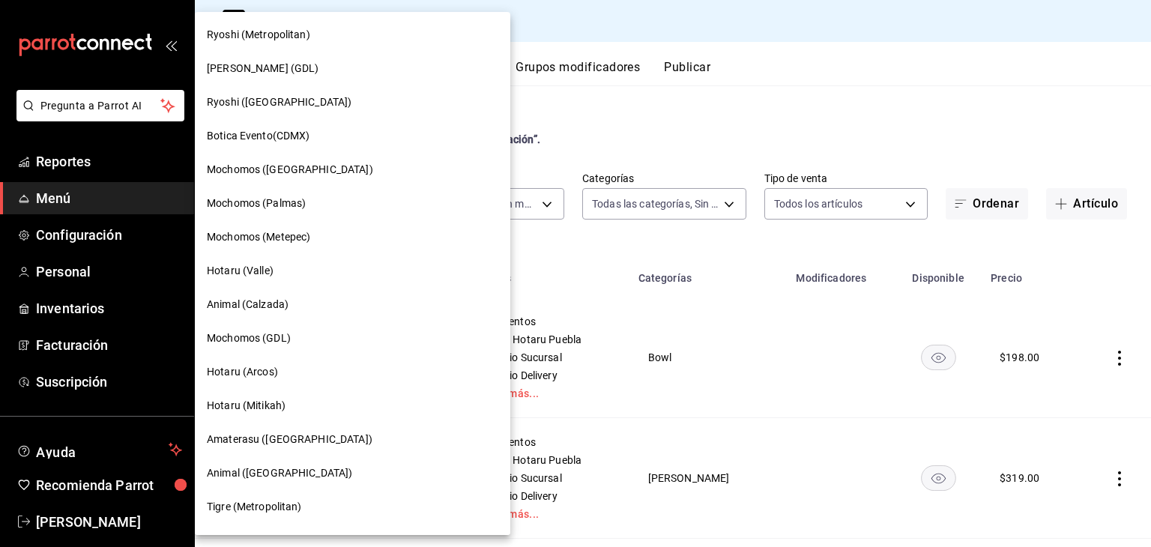
click at [291, 376] on div "Hotaru (Arcos)" at bounding box center [353, 372] width 292 height 16
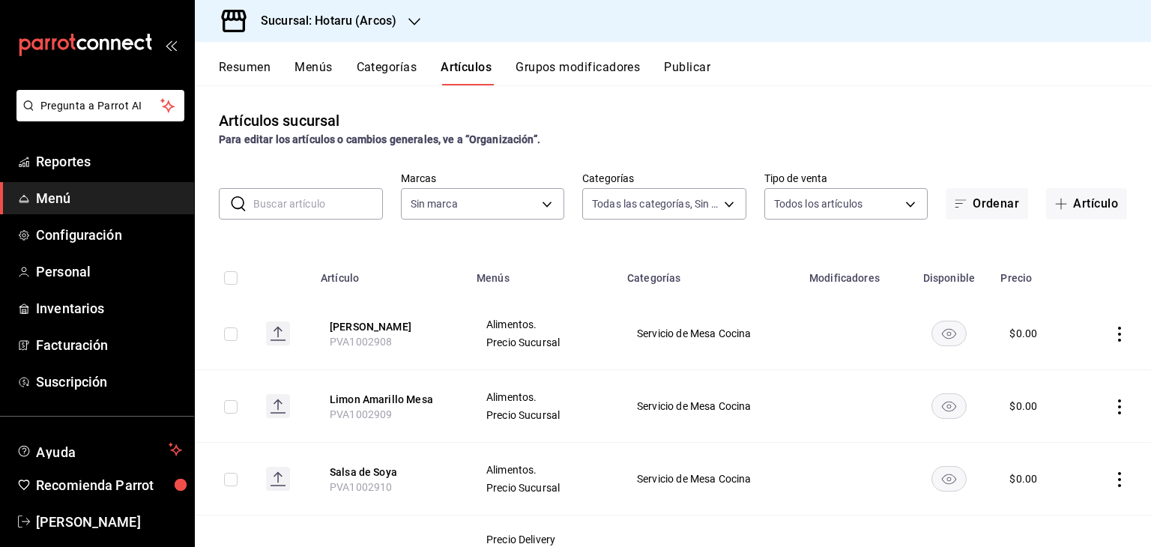
type input "776622e4-7a05-47c6-ac4f-288bb23805c5,088c5992-2a6a-49aa-a30a-79c682d9baec,18867…"
type input "63fd3758-a1b5-4c03-9065-df3279ac1636,22e90613-d08a-4757-a76e-a905fd2e086b,00e97…"
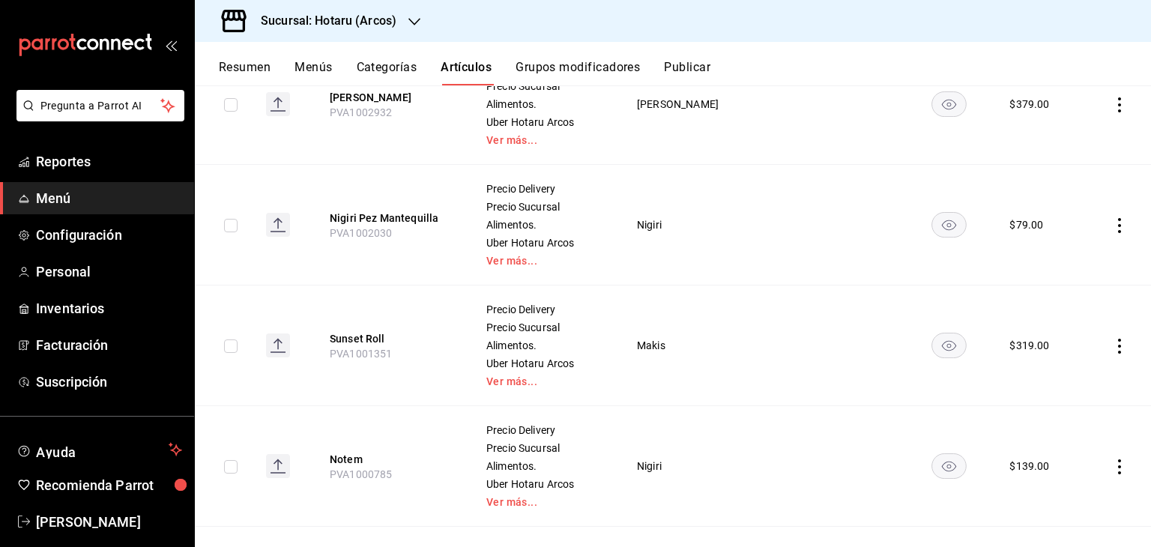
scroll to position [450, 0]
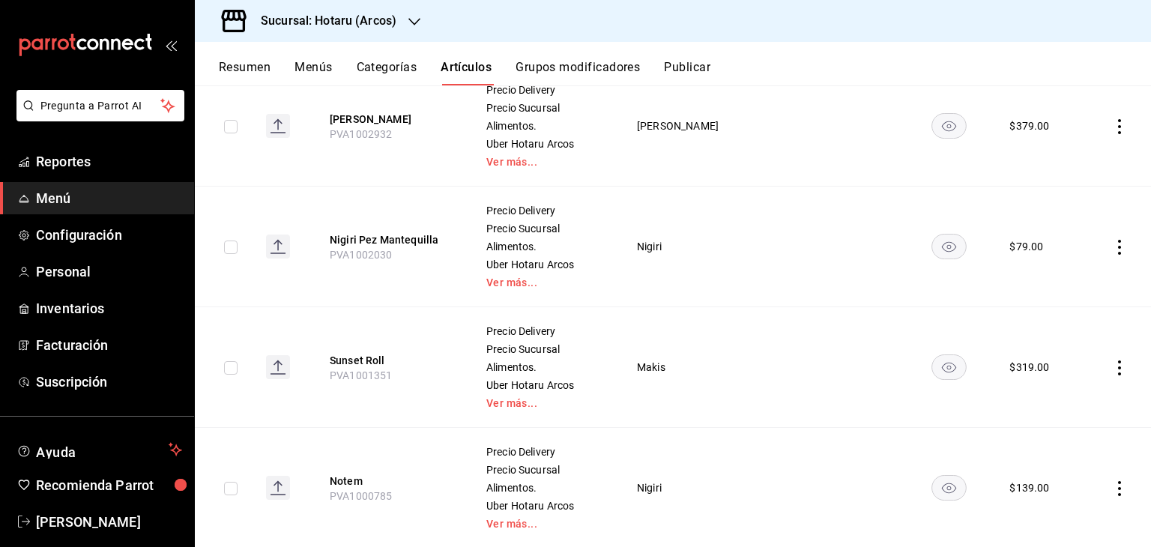
click at [378, 256] on span "PVA1002030" at bounding box center [361, 255] width 63 height 12
drag, startPoint x: 378, startPoint y: 256, endPoint x: 396, endPoint y: 250, distance: 18.7
click at [378, 255] on span "PVA1002030" at bounding box center [361, 255] width 63 height 12
copy span "PVA1002030"
